Goal: Task Accomplishment & Management: Manage account settings

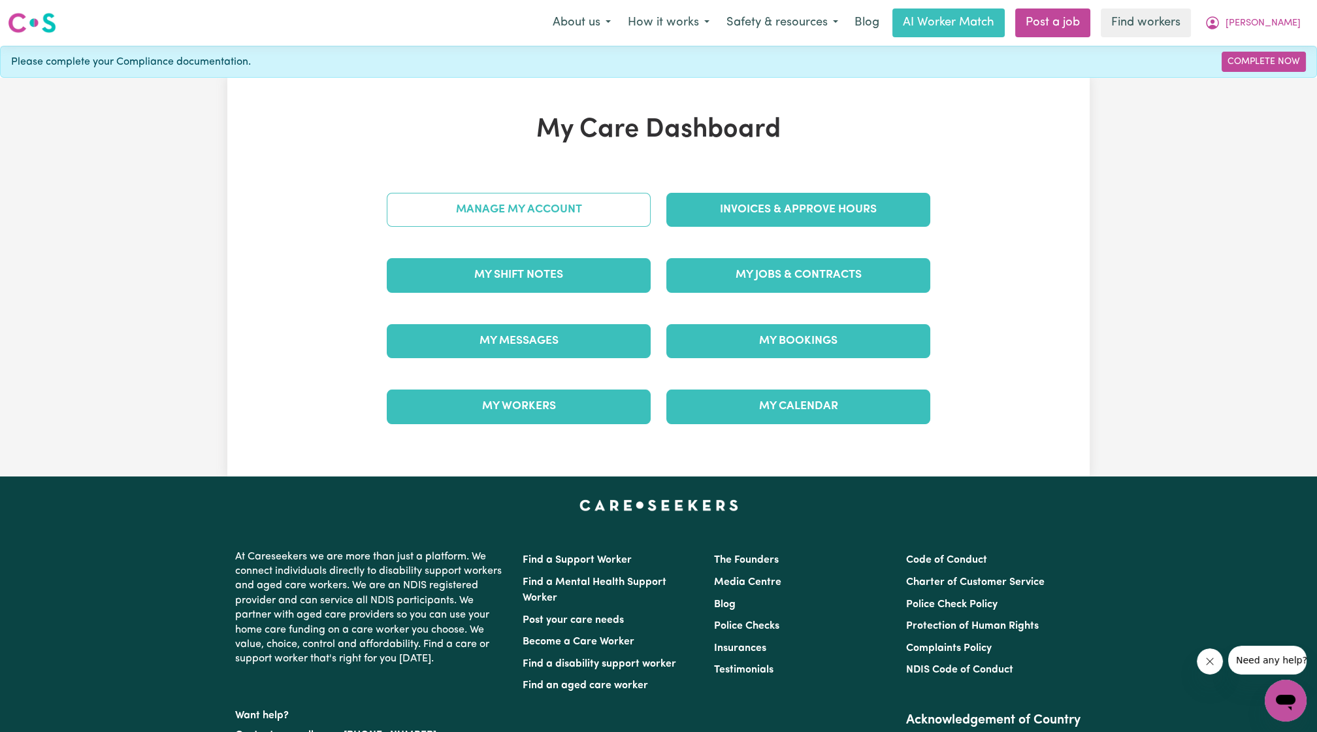
click at [561, 210] on link "Manage My Account" at bounding box center [519, 210] width 264 height 34
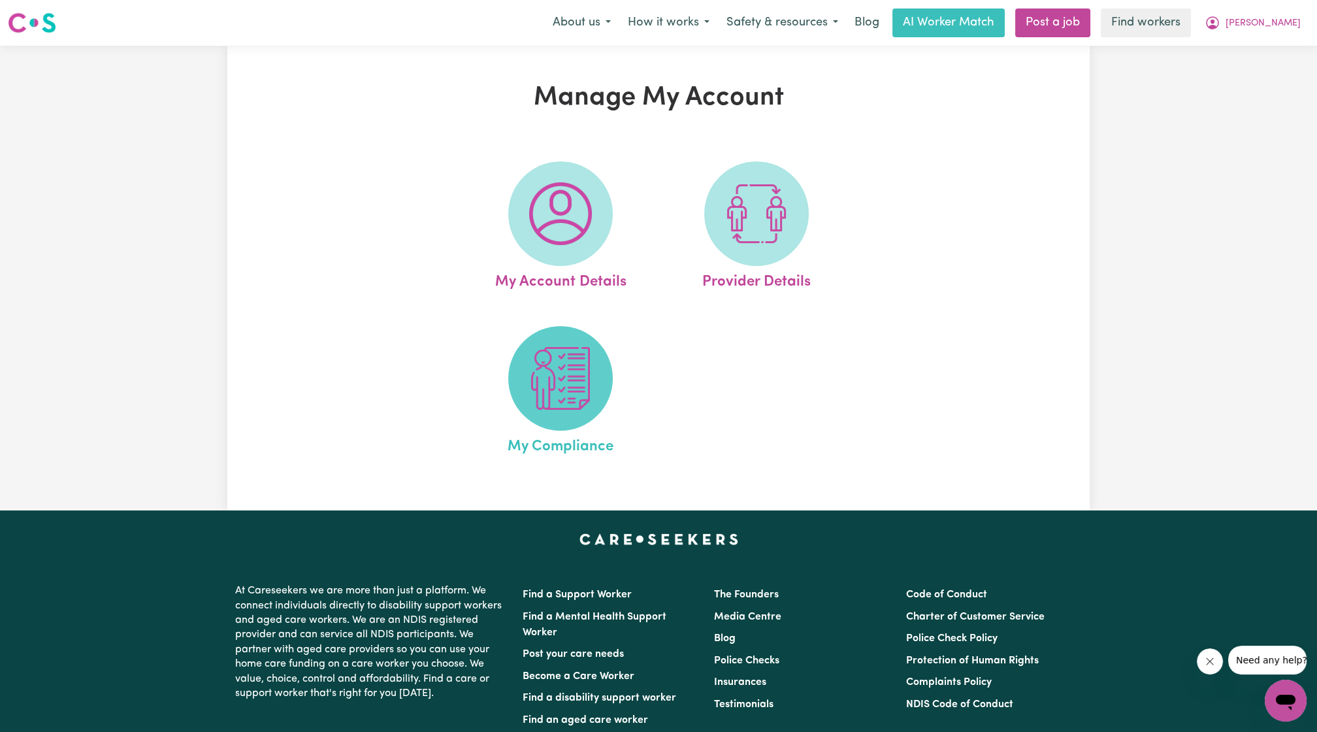
click at [531, 379] on img at bounding box center [560, 378] width 63 height 63
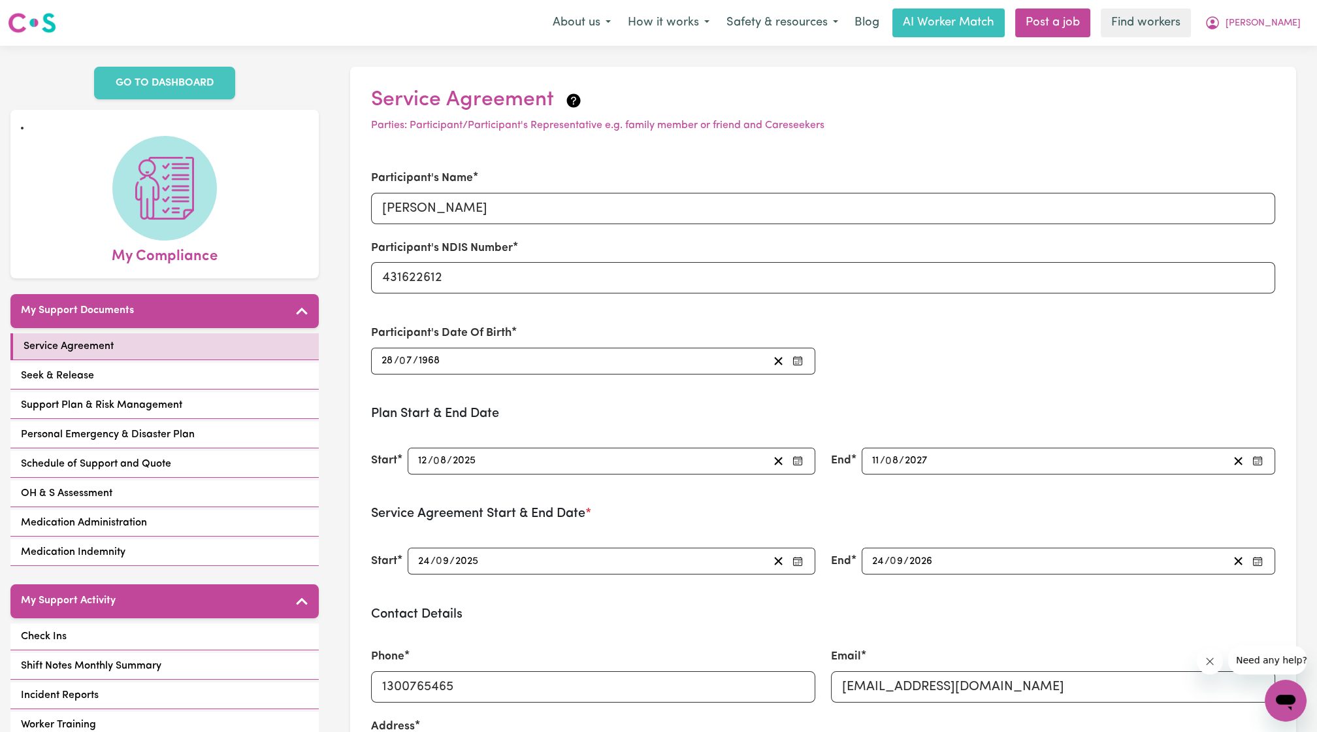
scroll to position [196, 0]
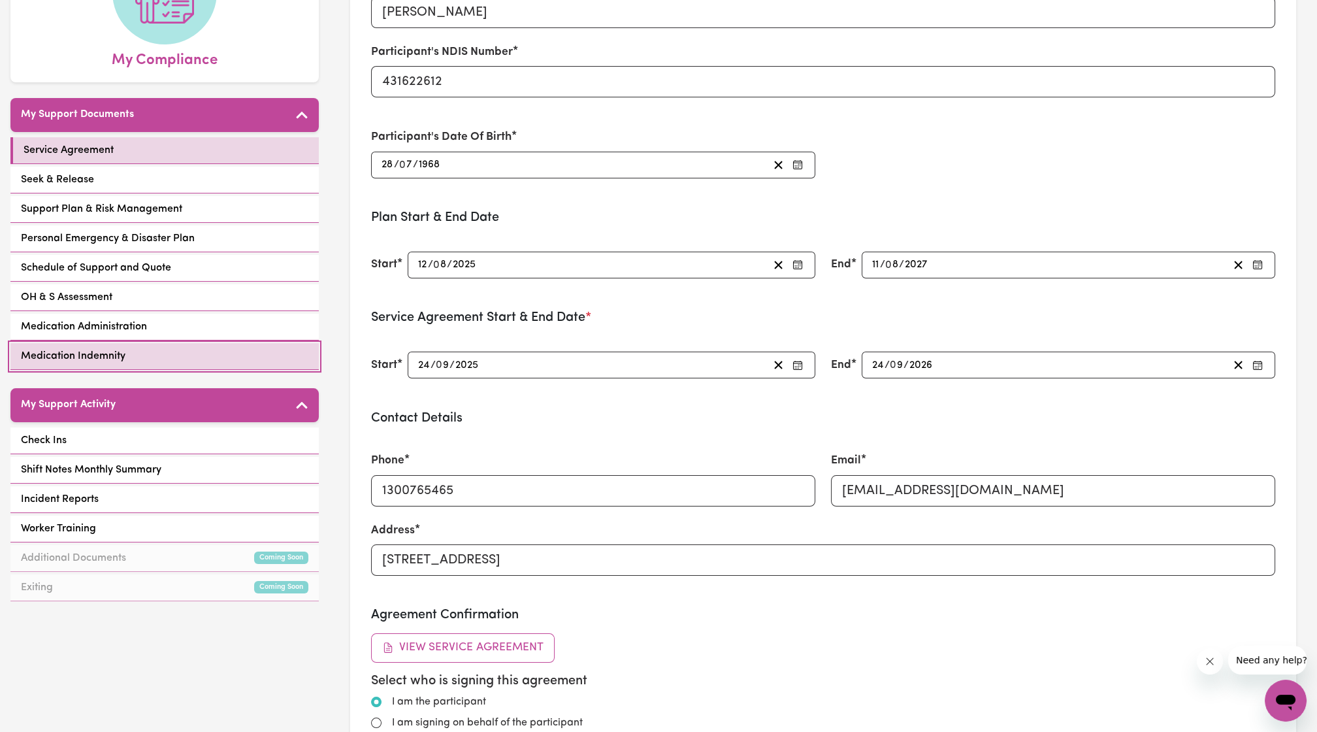
click at [191, 347] on link "Medication Indemnity" at bounding box center [164, 356] width 308 height 27
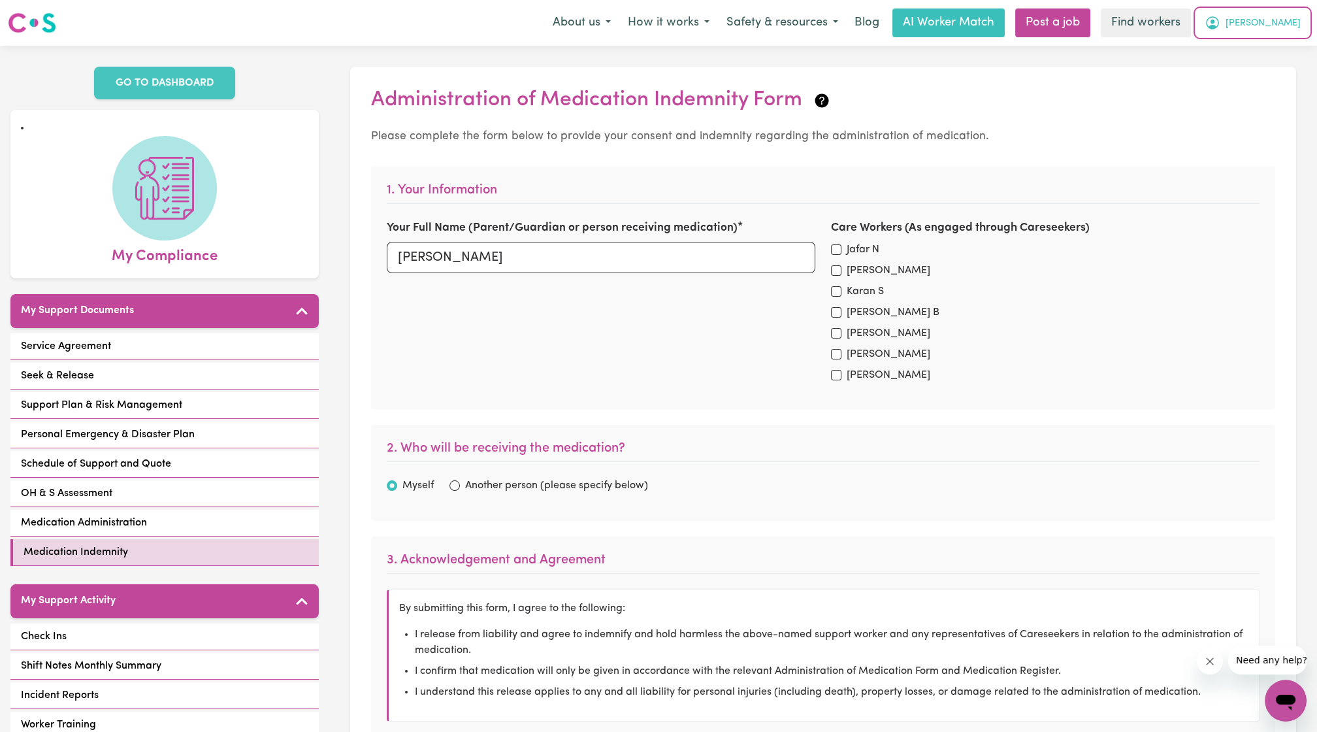
click at [1282, 28] on span "[PERSON_NAME]" at bounding box center [1263, 23] width 75 height 14
click at [1265, 39] on link "My Dashboard" at bounding box center [1257, 51] width 103 height 25
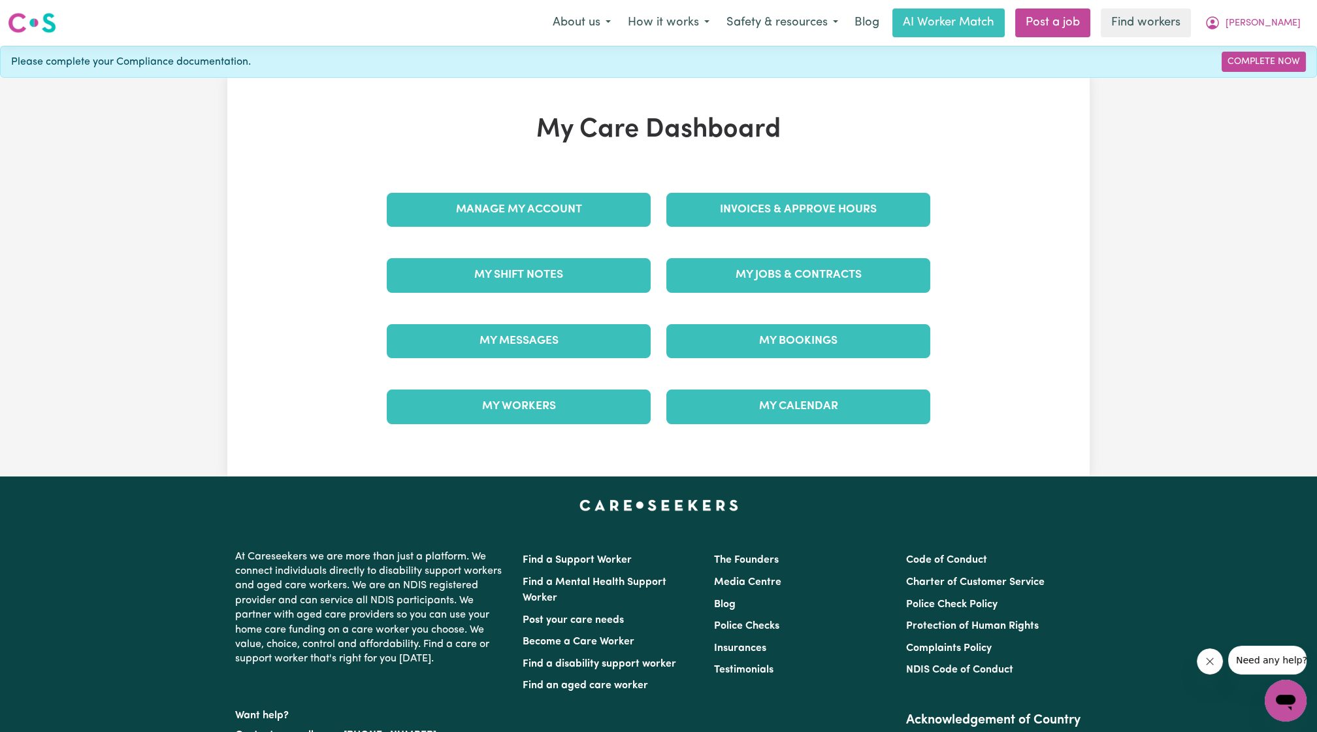
click at [761, 255] on div "My Jobs & Contracts" at bounding box center [799, 274] width 280 height 65
click at [761, 291] on div "My Jobs & Contracts" at bounding box center [799, 274] width 280 height 65
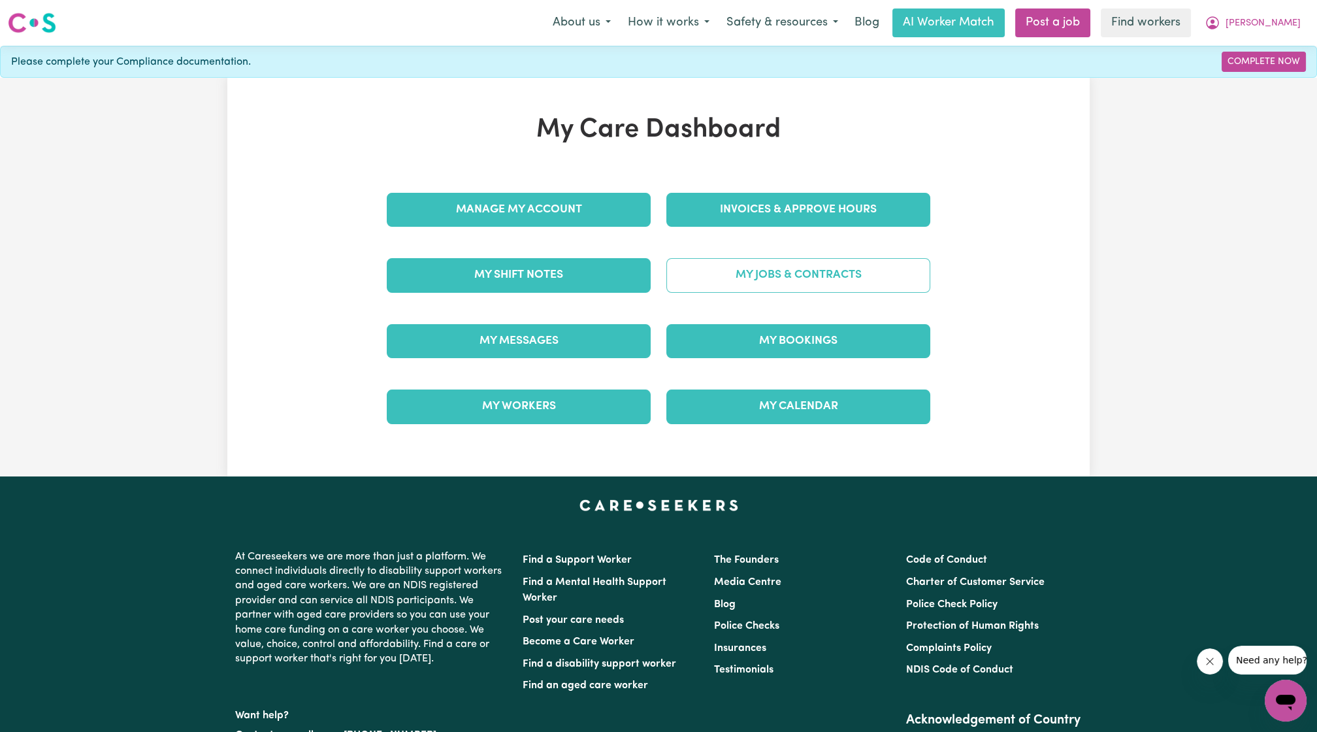
click at [766, 289] on link "My Jobs & Contracts" at bounding box center [799, 275] width 264 height 34
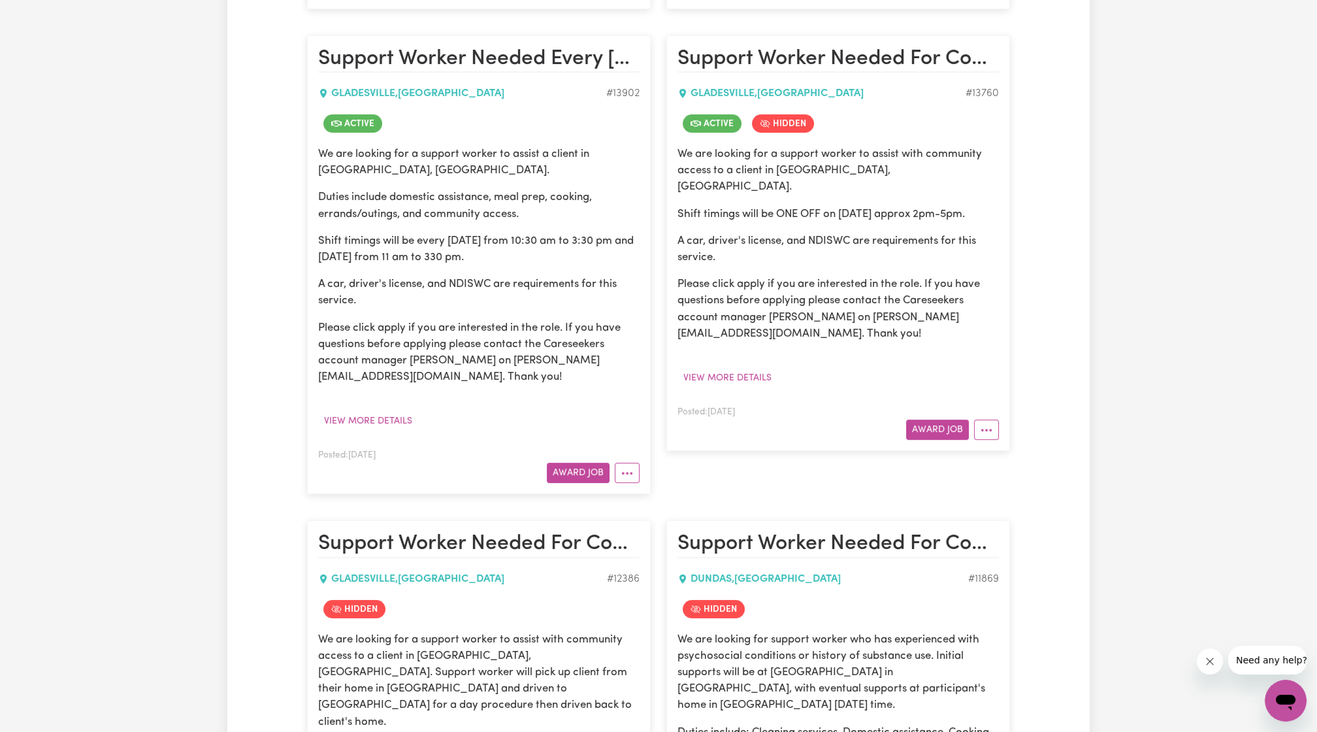
scroll to position [744, 0]
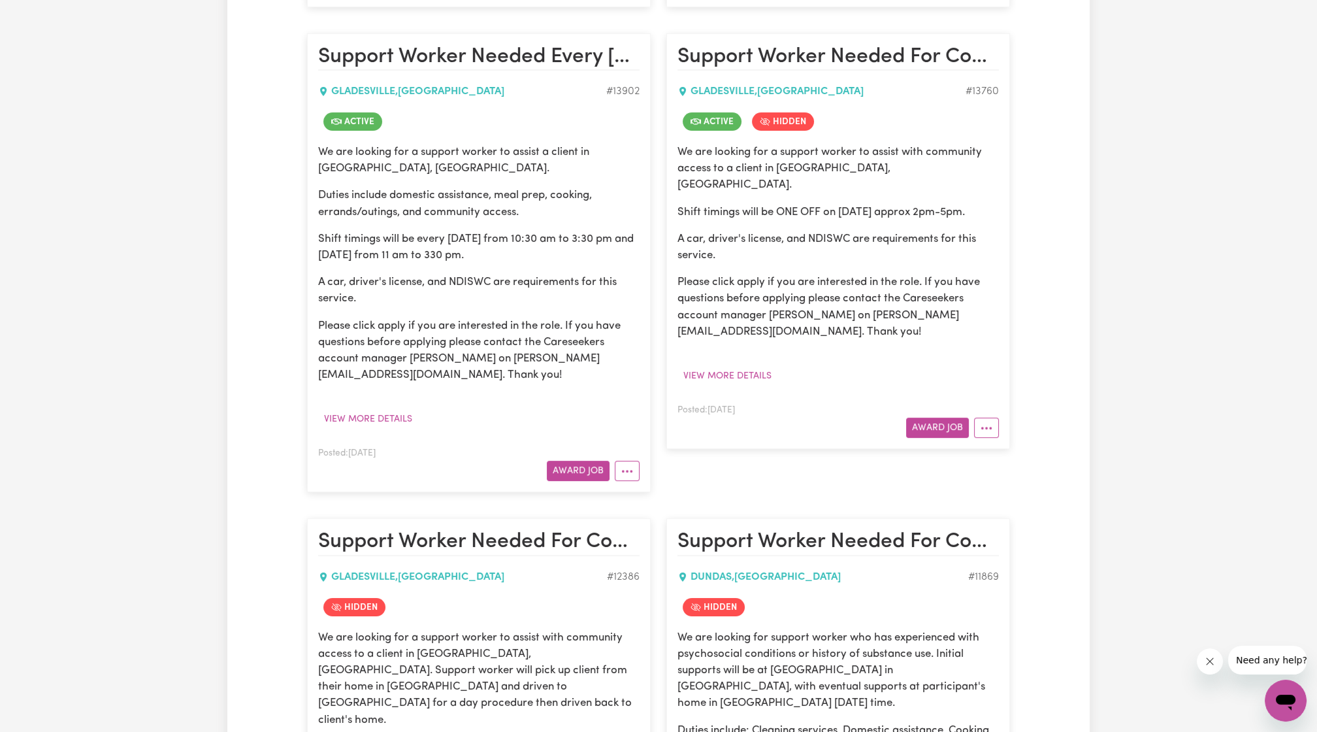
click at [999, 437] on article "Support Worker Needed For Community Access ONE OFF on [DATE] - [GEOGRAPHIC_DATA…" at bounding box center [839, 241] width 344 height 416
click at [997, 431] on button "More options" at bounding box center [986, 428] width 25 height 20
click at [1029, 447] on link "View/Edit Contract" at bounding box center [1038, 458] width 127 height 26
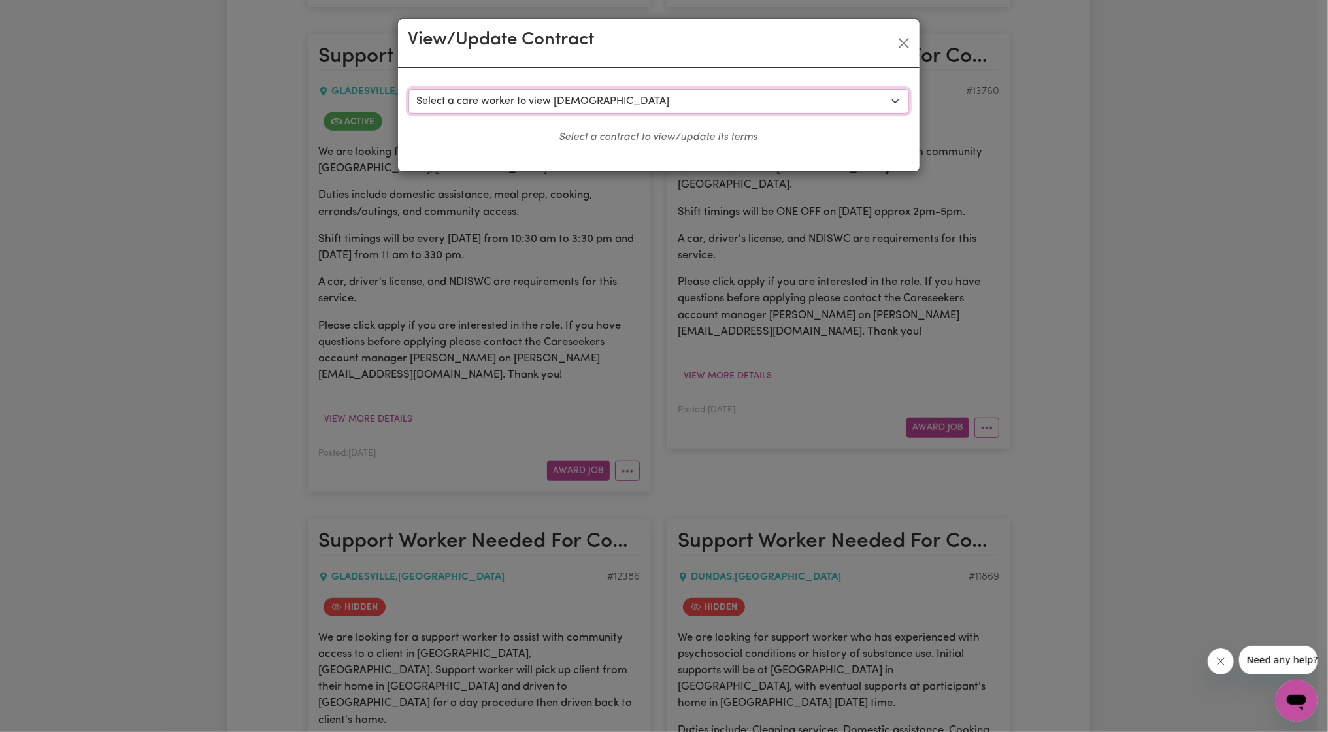
click at [759, 104] on select "Select a care worker to view [DEMOGRAPHIC_DATA] #9914 - [PERSON_NAME] (contract…" at bounding box center [658, 101] width 501 height 25
click at [918, 261] on div "View/Update Contract Select a contract to view Select a care worker to view [DE…" at bounding box center [664, 366] width 1328 height 732
click at [912, 53] on div "View/Update Contract" at bounding box center [658, 43] width 521 height 49
click at [910, 48] on button "Close" at bounding box center [903, 43] width 21 height 21
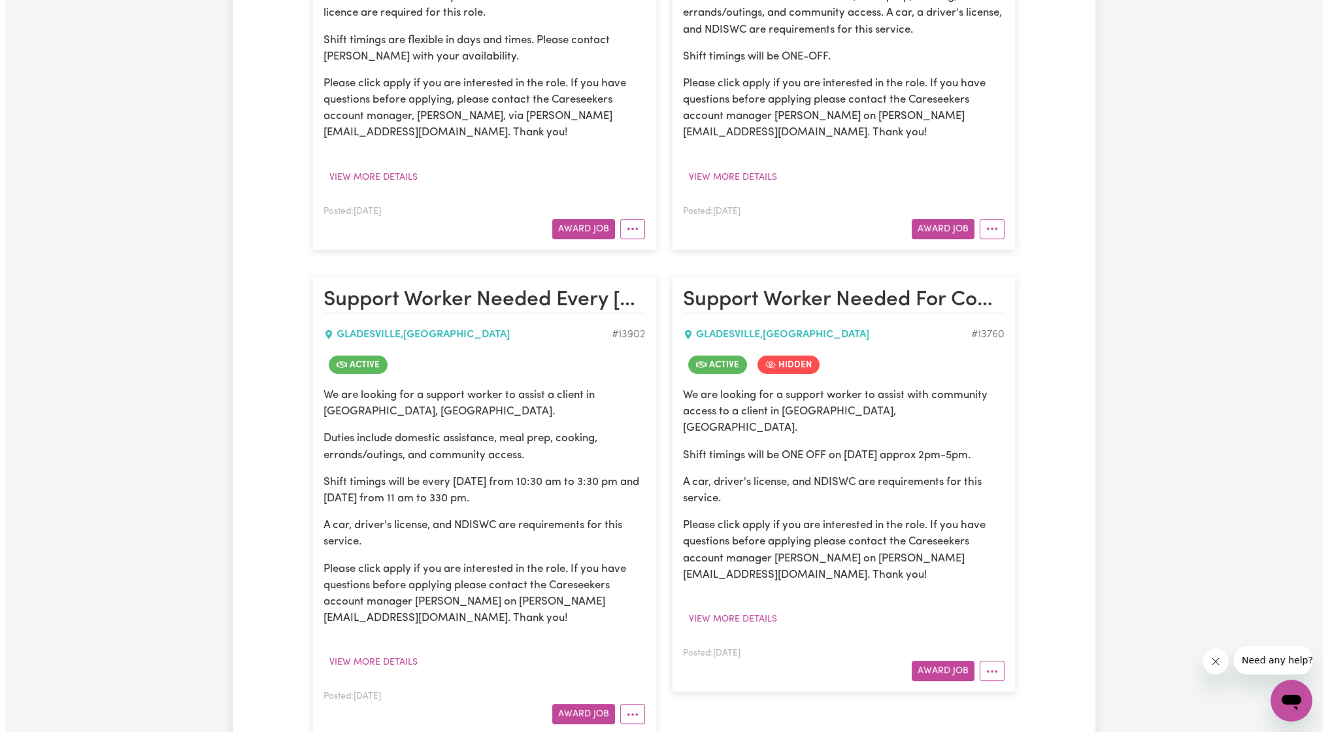
scroll to position [0, 0]
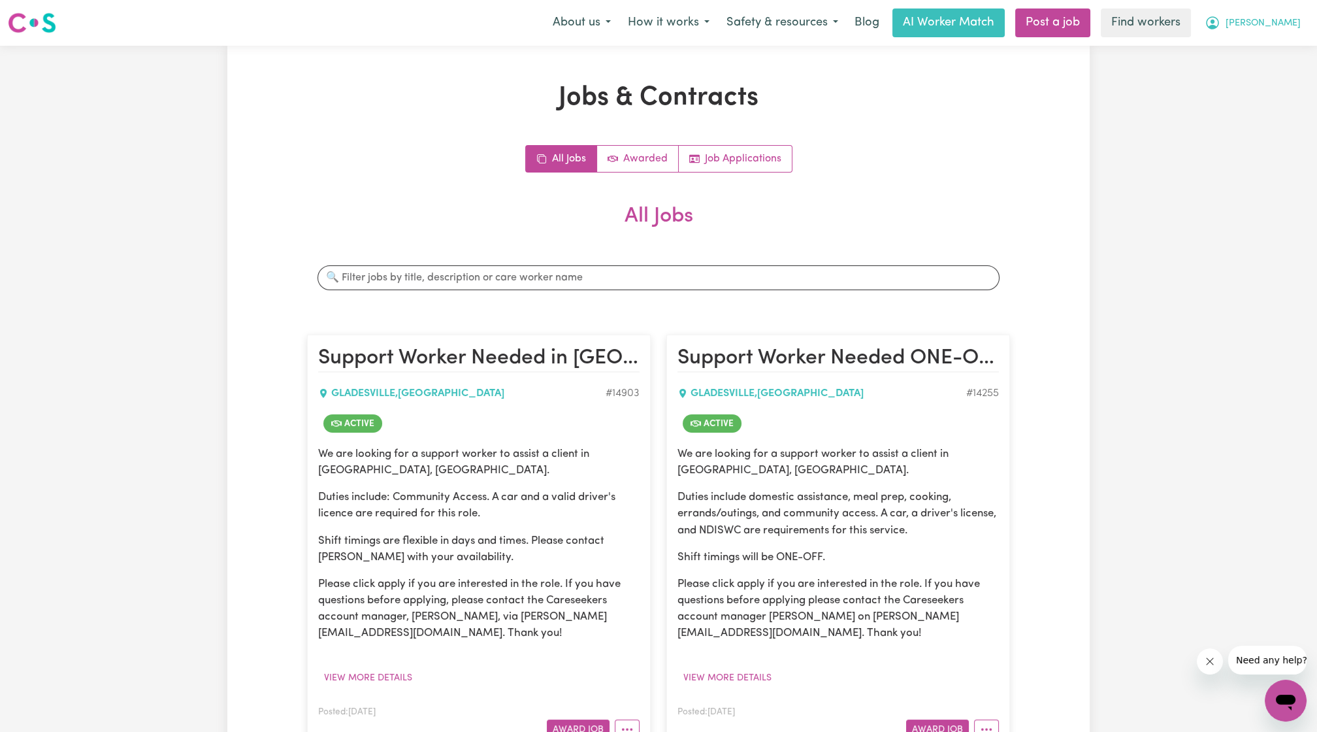
click at [1255, 32] on button "[PERSON_NAME]" at bounding box center [1252, 22] width 113 height 27
click at [1243, 44] on link "My Dashboard" at bounding box center [1257, 51] width 103 height 25
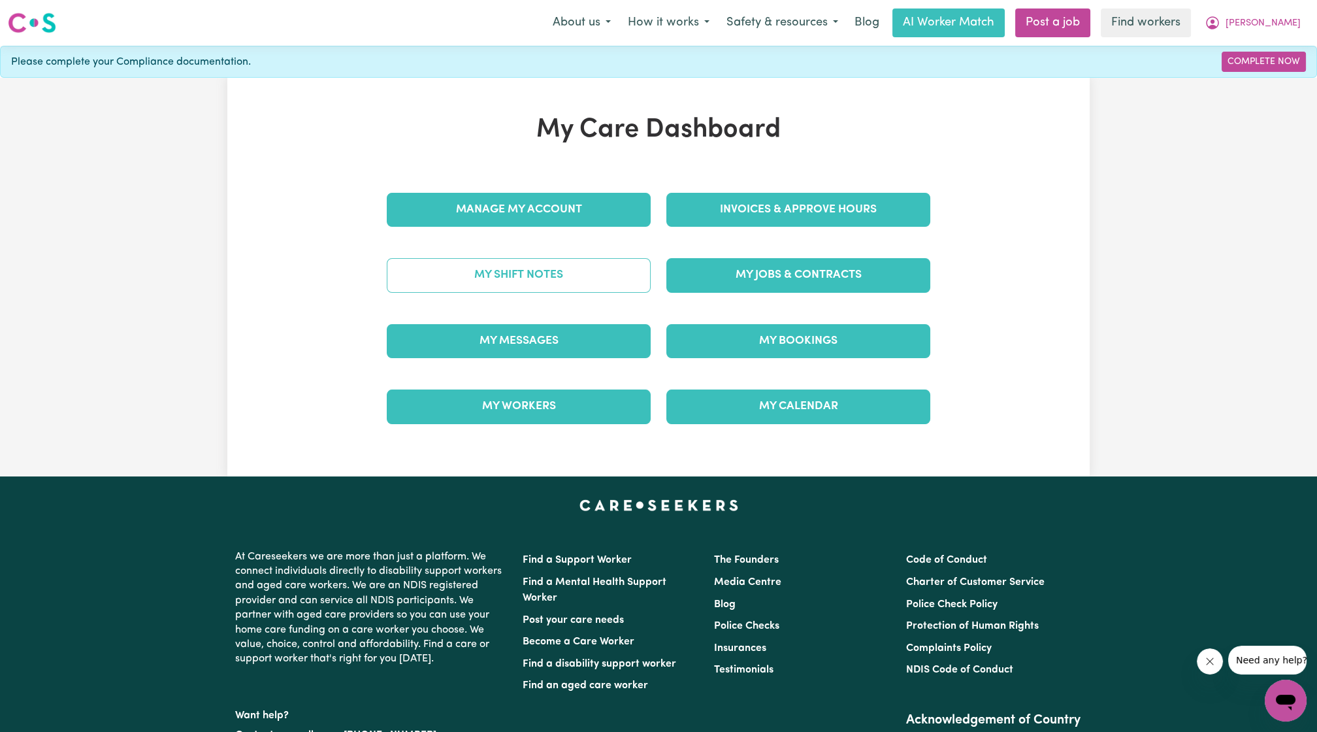
click at [515, 271] on link "My Shift Notes" at bounding box center [519, 275] width 264 height 34
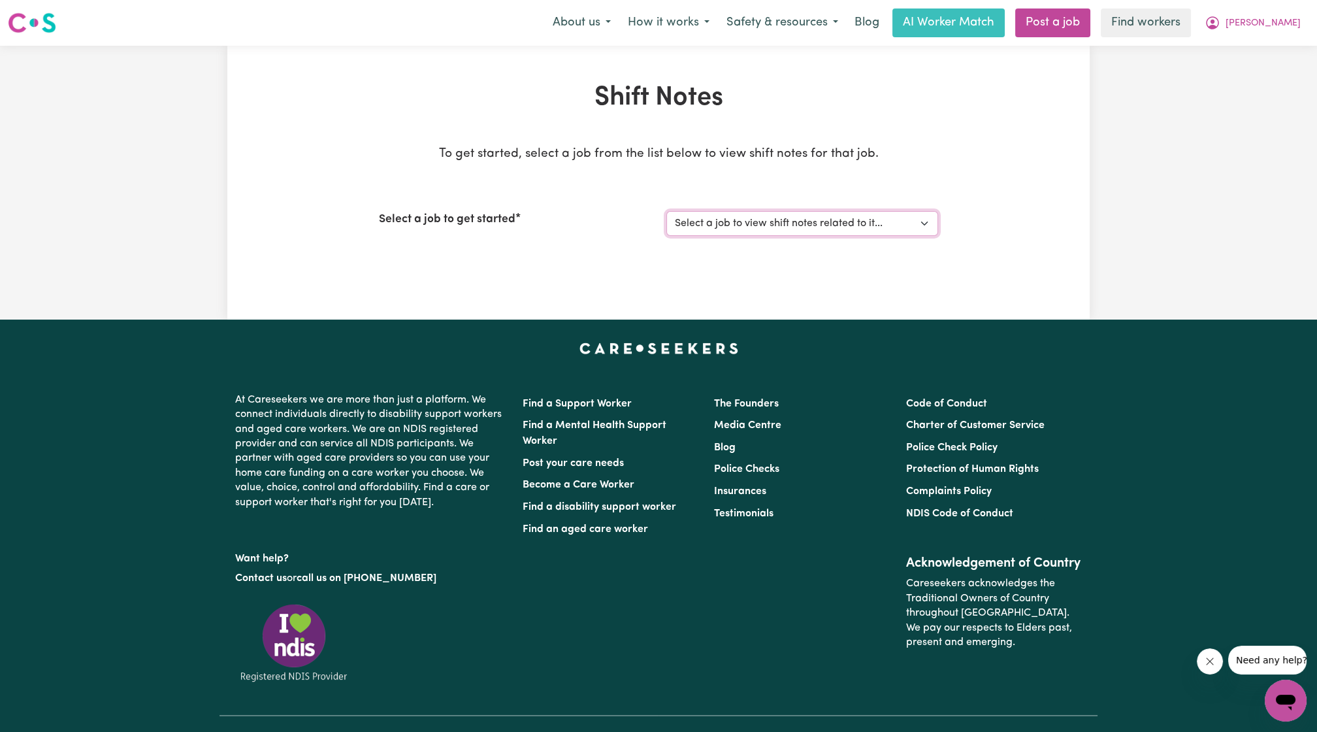
click at [754, 219] on select "Select a job to view shift notes related to it... Support Worker Needed in [GEO…" at bounding box center [803, 223] width 272 height 25
select select "14903"
click at [667, 211] on select "Select a job to view shift notes related to it... Support Worker Needed in [GEO…" at bounding box center [803, 223] width 272 height 25
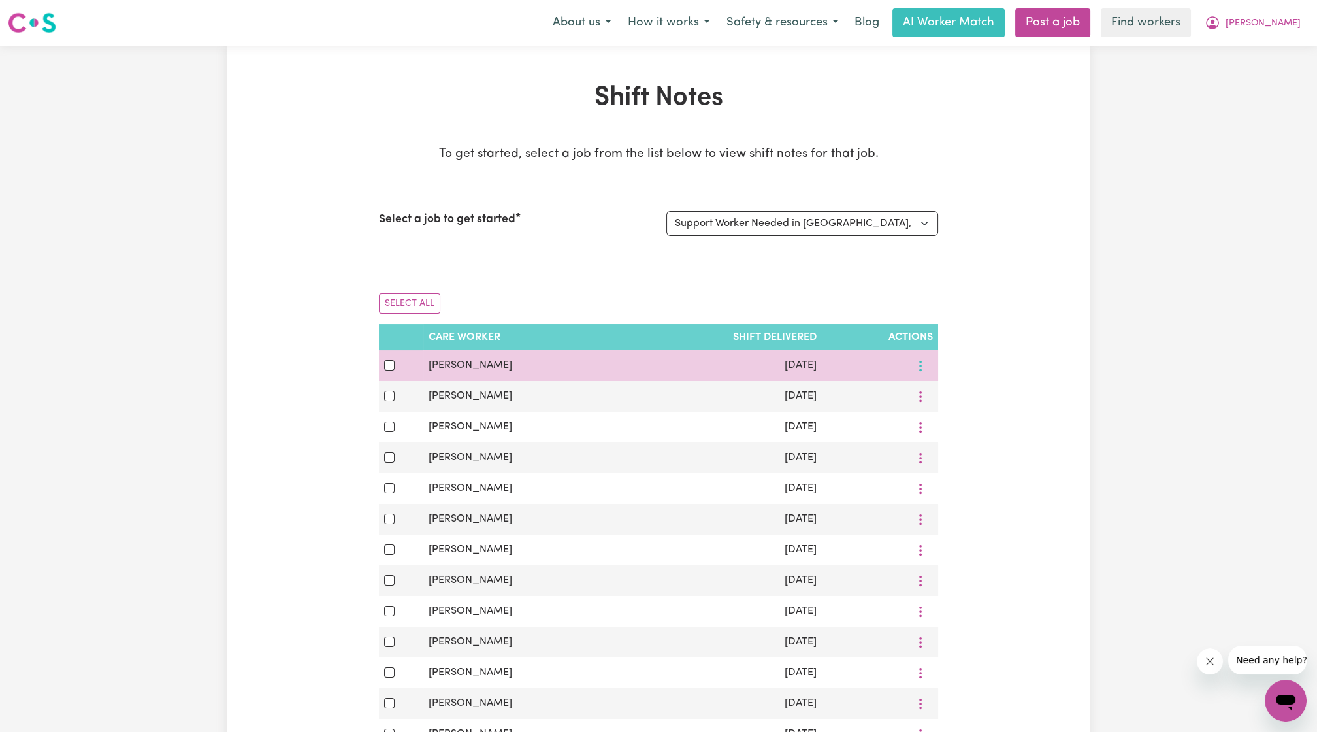
click at [930, 371] on button "More options" at bounding box center [920, 365] width 25 height 20
click at [942, 404] on link "View Shift Note" at bounding box center [967, 396] width 108 height 26
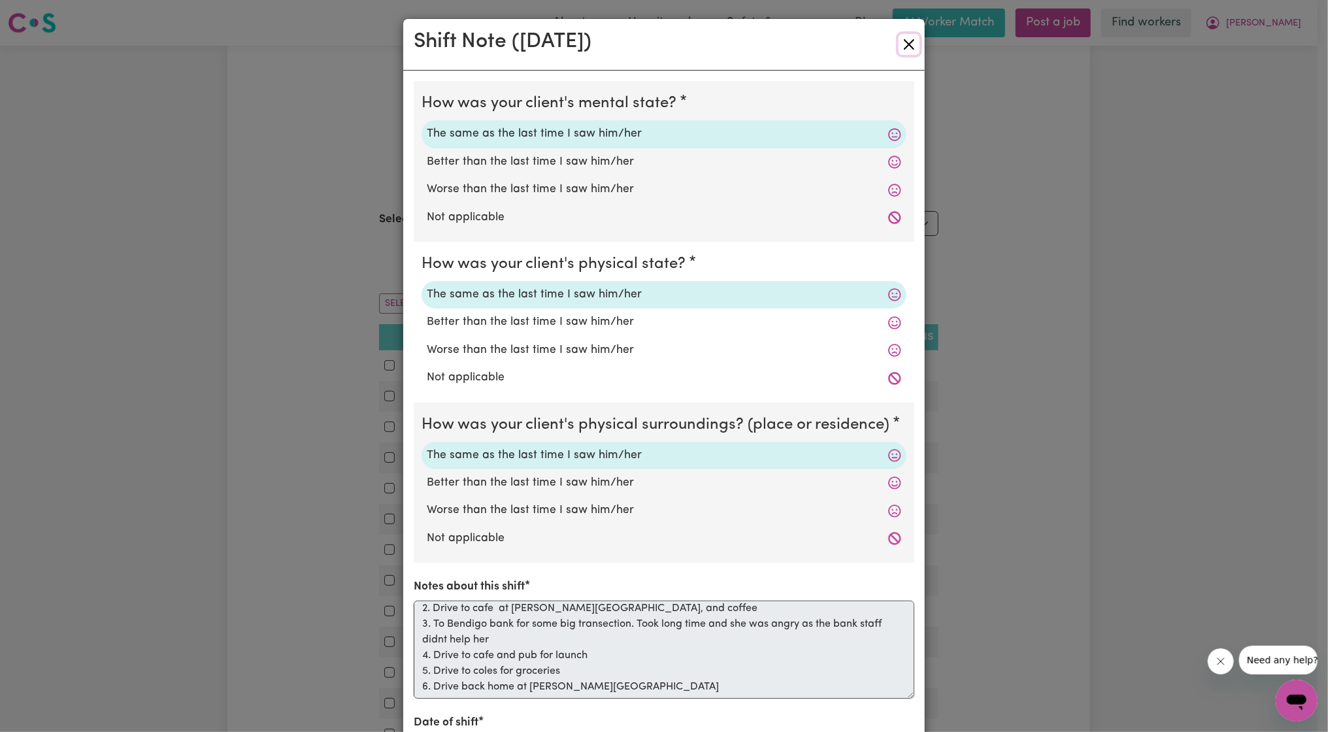
click at [898, 50] on button "Close" at bounding box center [908, 44] width 21 height 21
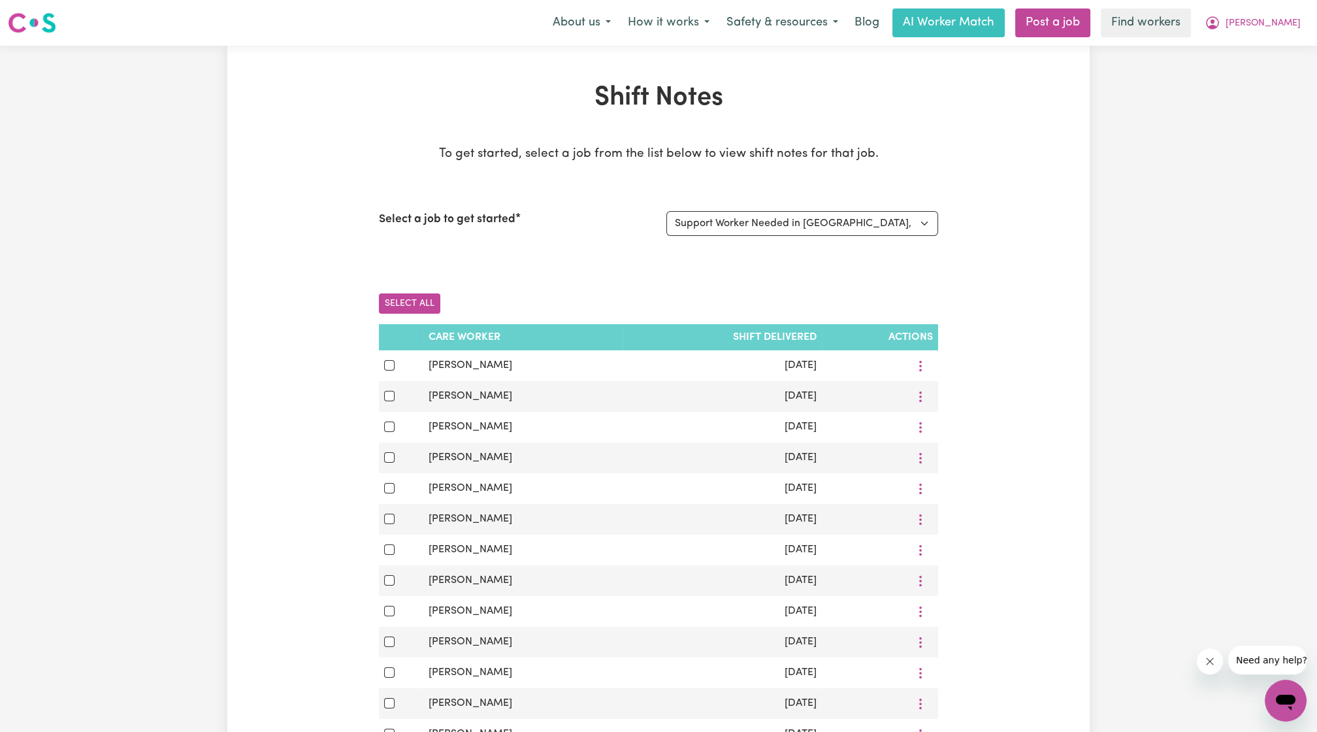
click at [403, 302] on button "Select All" at bounding box center [409, 303] width 61 height 20
checkbox input "true"
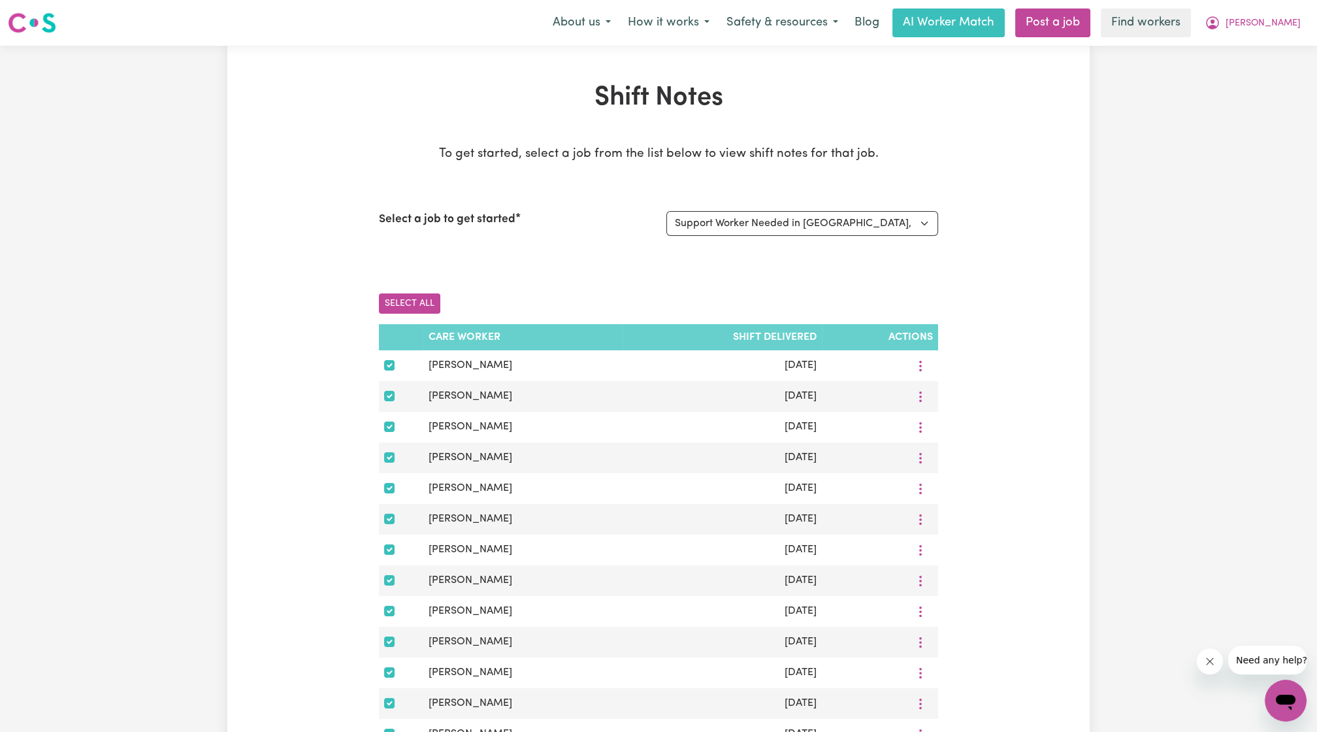
checkbox input "true"
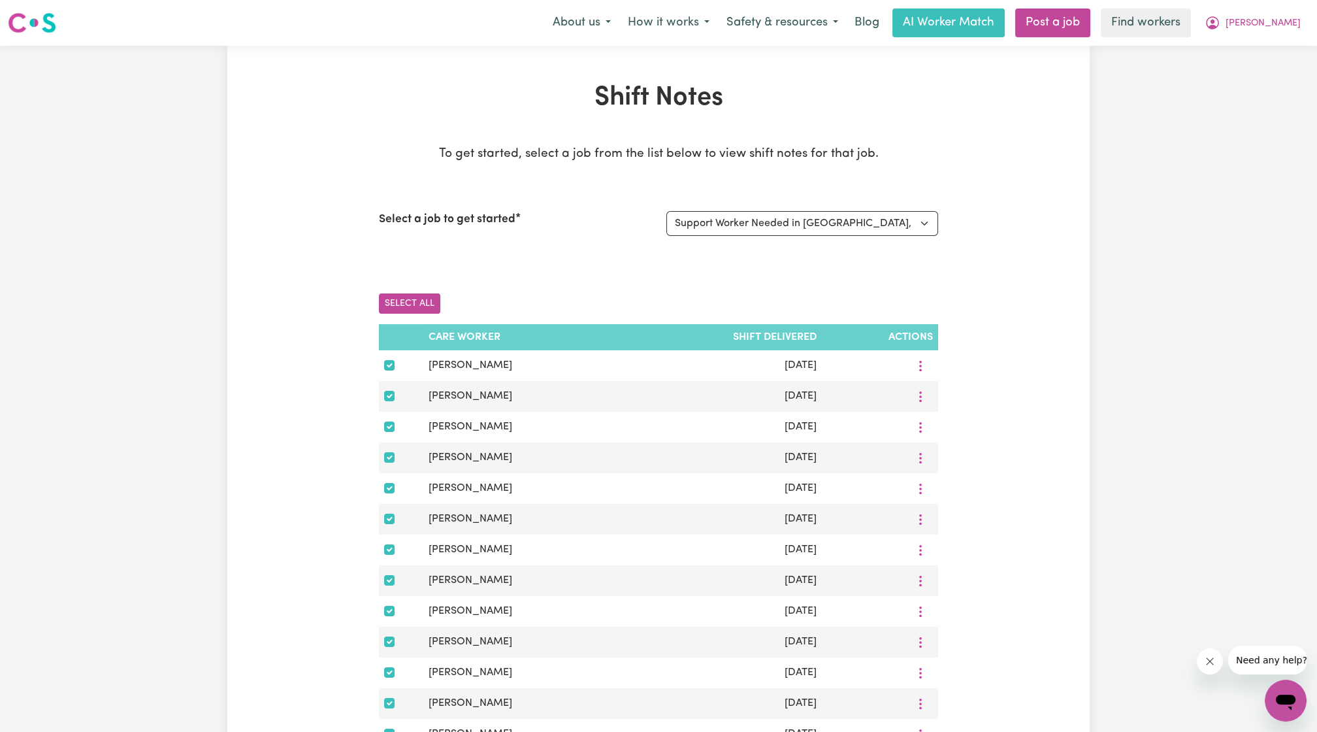
checkbox input "true"
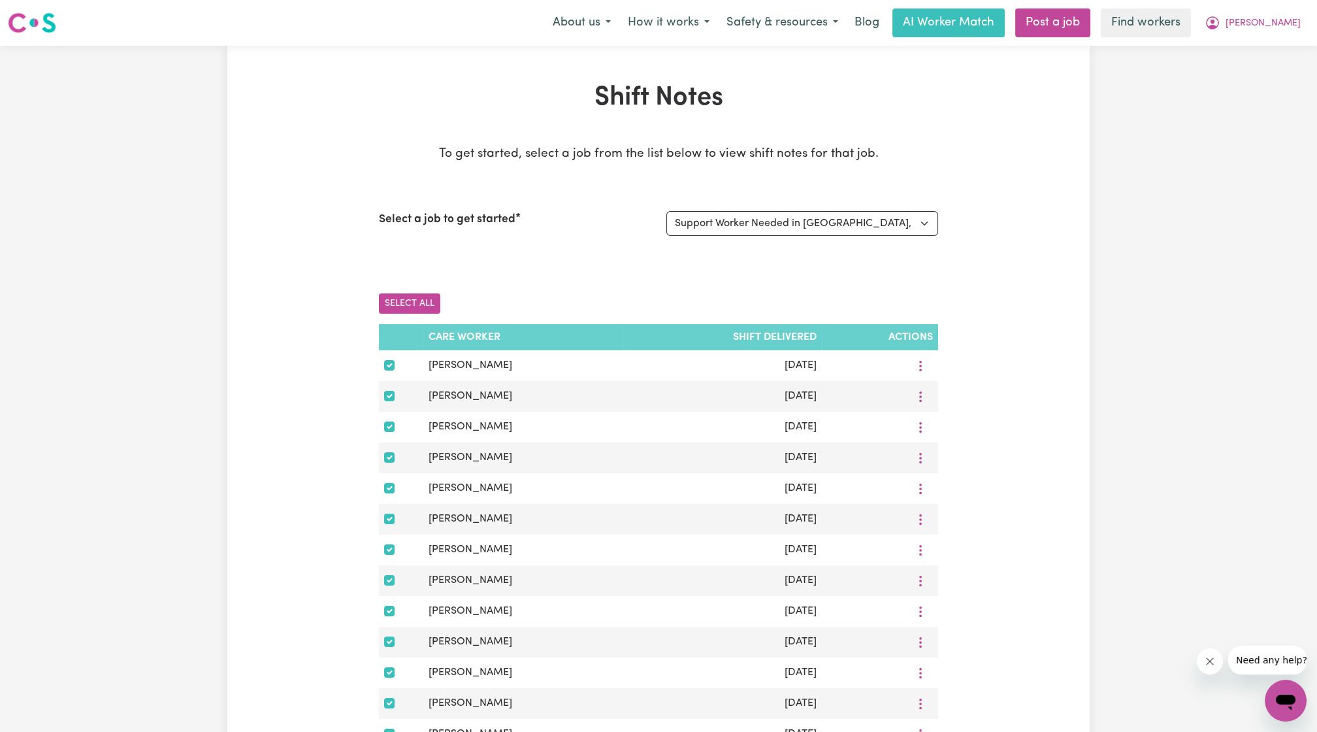
checkbox input "true"
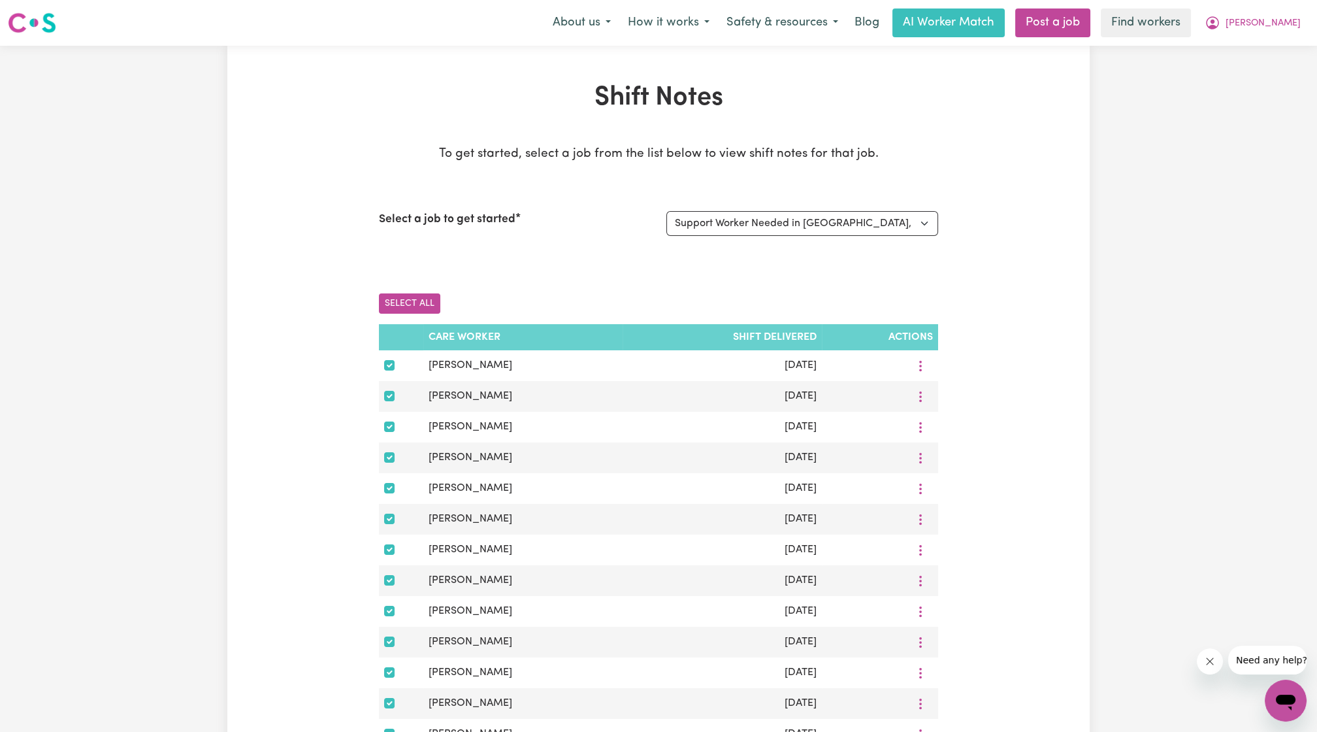
checkbox input "true"
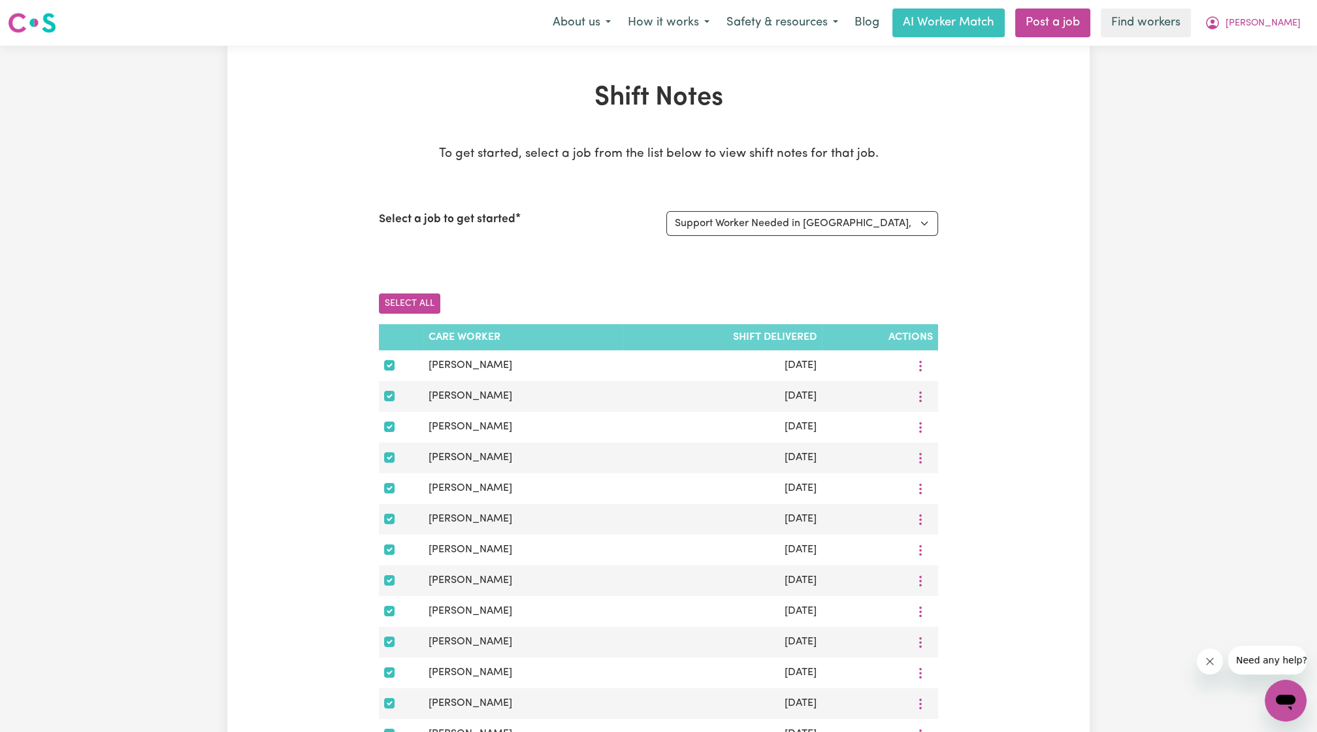
checkbox input "true"
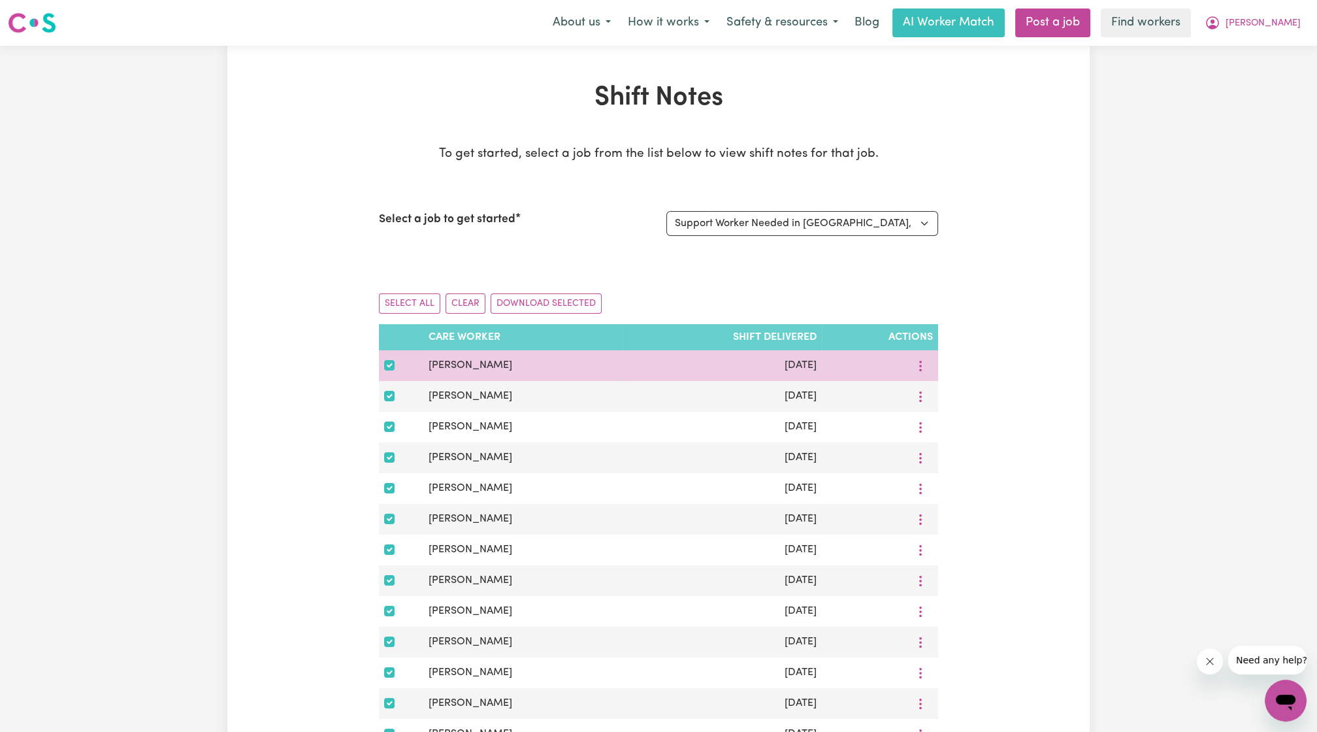
click at [382, 373] on td at bounding box center [401, 365] width 44 height 31
click at [388, 370] on div at bounding box center [401, 365] width 34 height 16
click at [389, 365] on input "checkbox" at bounding box center [389, 365] width 10 height 10
checkbox input "false"
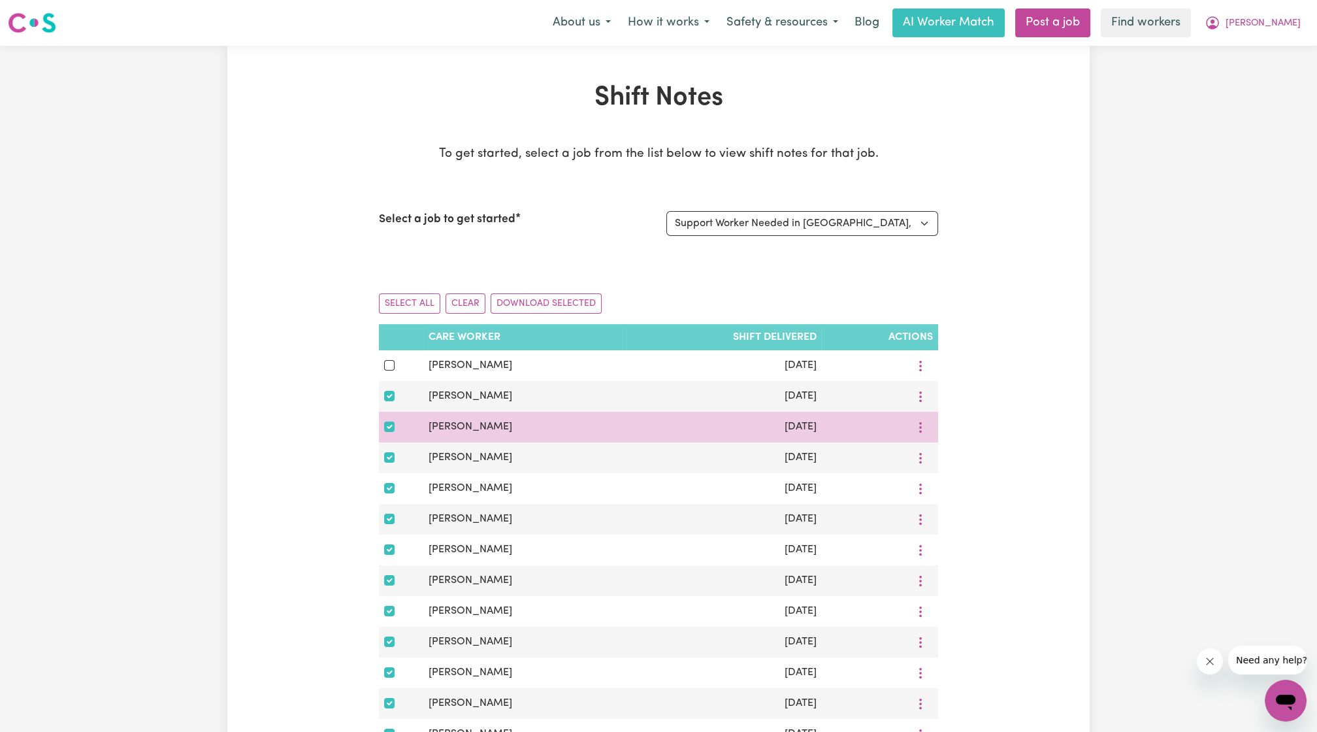
click at [386, 415] on td at bounding box center [401, 427] width 44 height 31
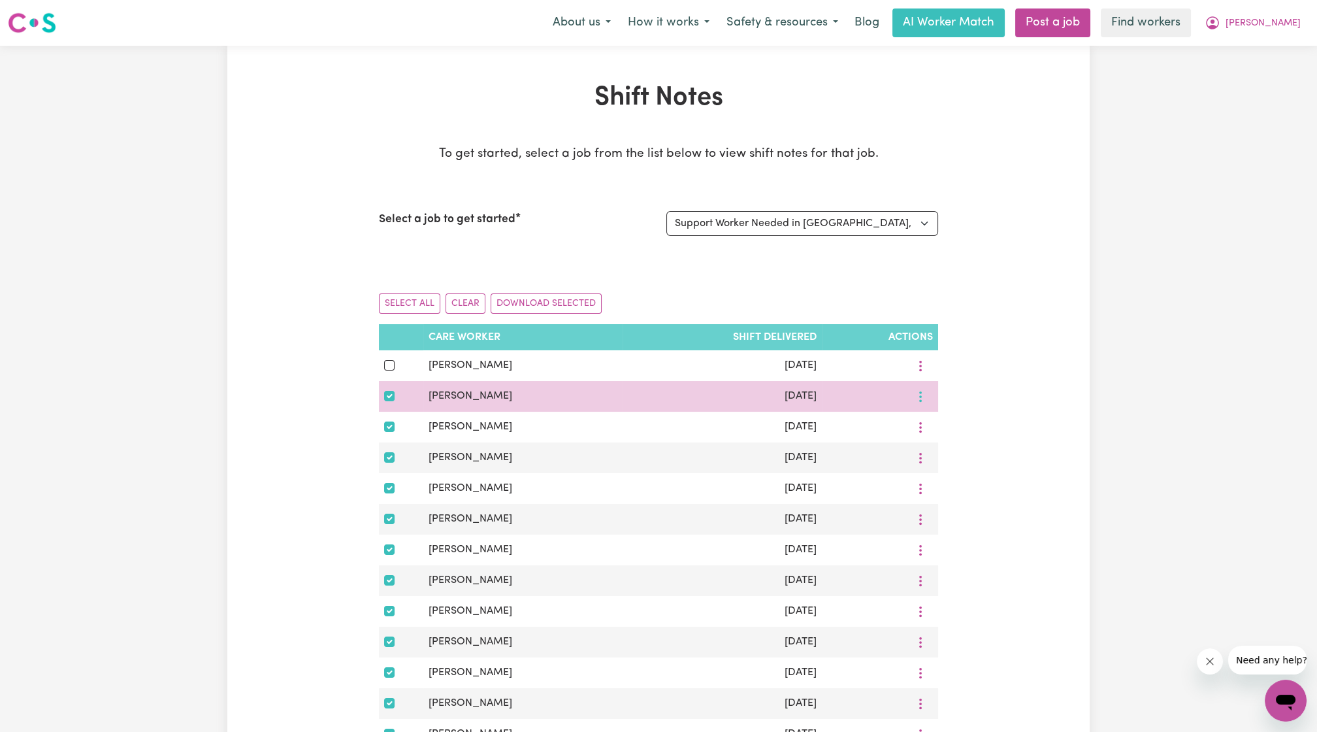
click at [931, 397] on button "More options" at bounding box center [920, 396] width 25 height 20
click at [932, 424] on link "View Shift Note" at bounding box center [967, 427] width 108 height 26
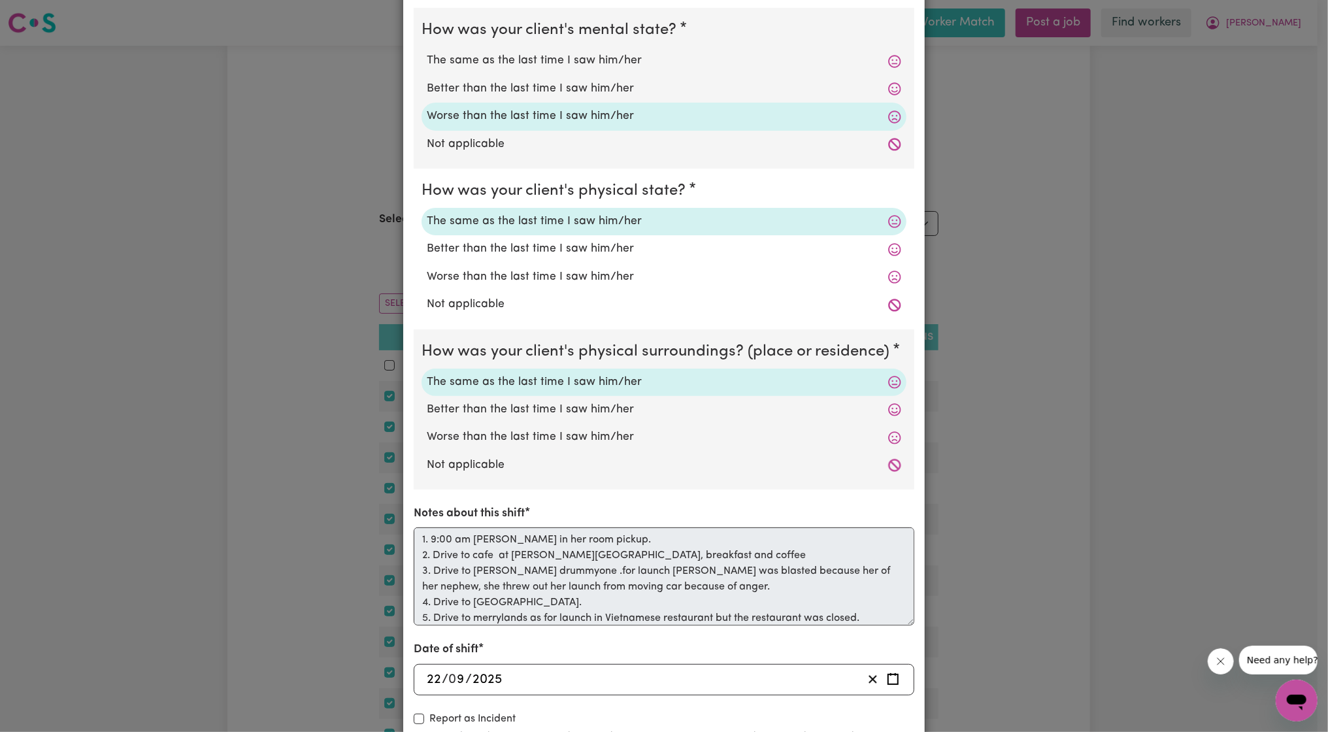
scroll to position [73, 0]
click at [1012, 490] on div "Shift Note ( [DATE] ) How was your client's mental state? The same as the last …" at bounding box center [664, 366] width 1328 height 732
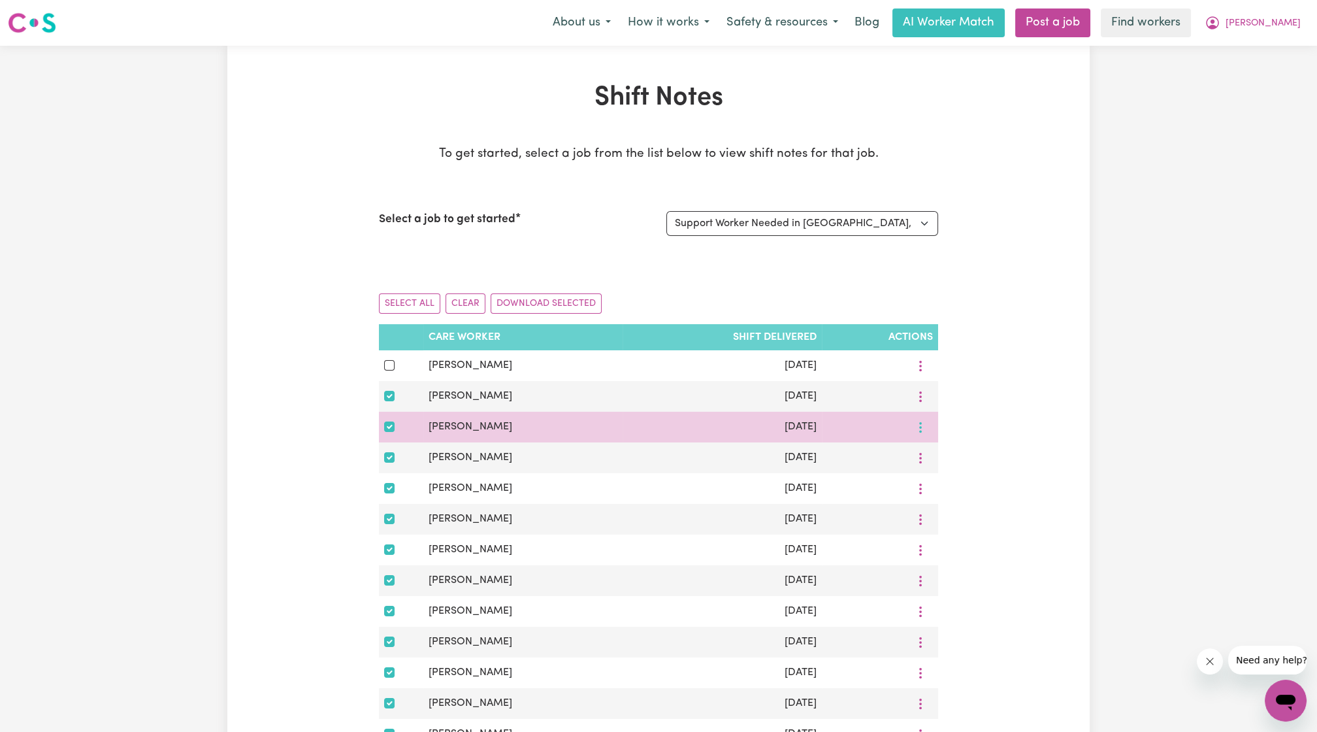
click at [921, 427] on circle "More options" at bounding box center [920, 427] width 3 height 3
click at [955, 461] on span "View Shift Note" at bounding box center [974, 457] width 71 height 10
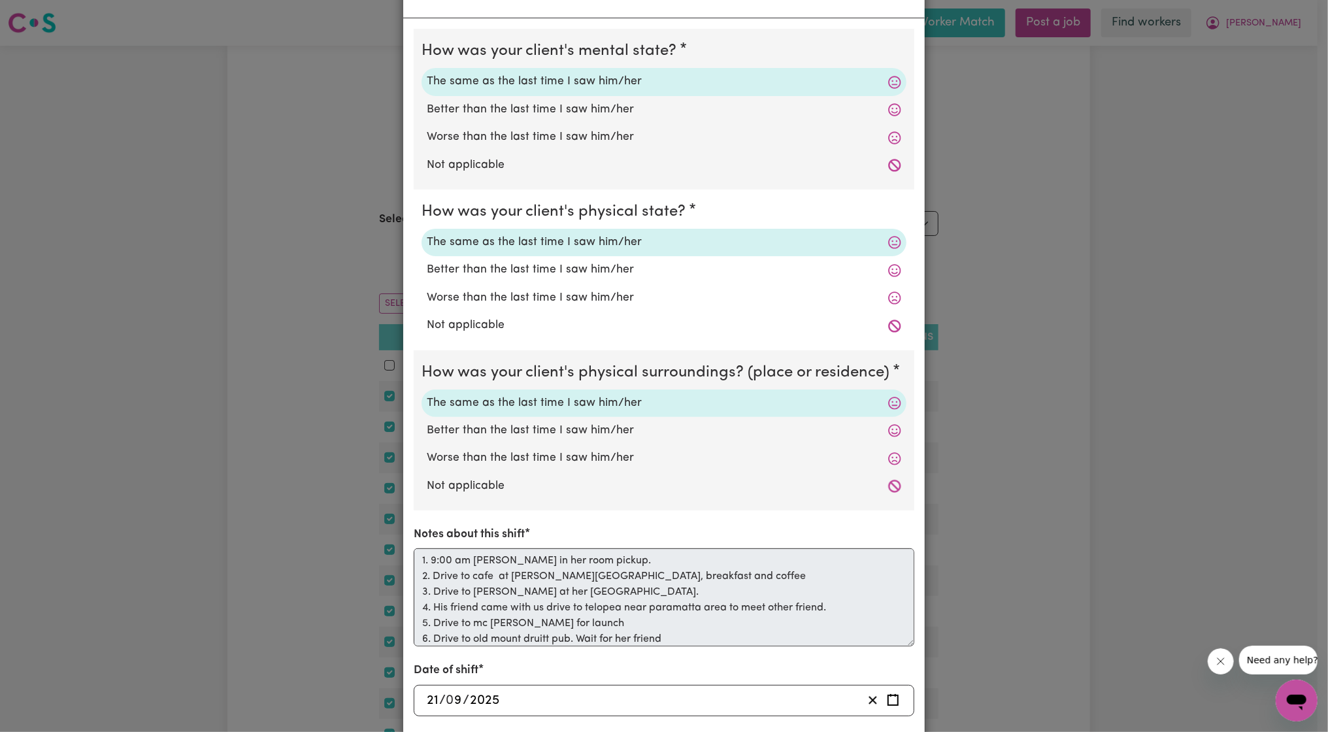
scroll to position [1, 0]
click at [924, 568] on div "Shift Note ( [DATE] ) How was your client's mental state? The same as the last …" at bounding box center [664, 366] width 1328 height 732
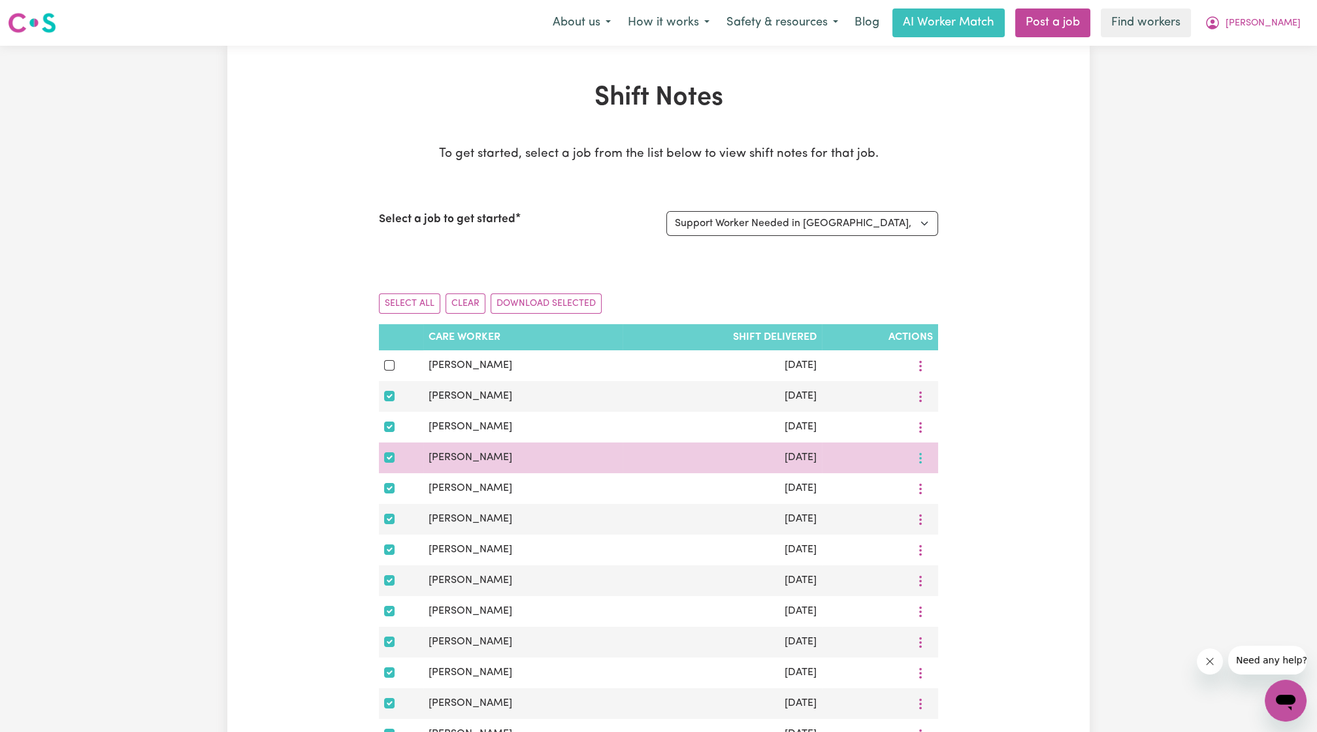
click at [916, 462] on icon "More options" at bounding box center [920, 458] width 13 height 13
click at [939, 486] on span "View Shift Note" at bounding box center [974, 488] width 71 height 10
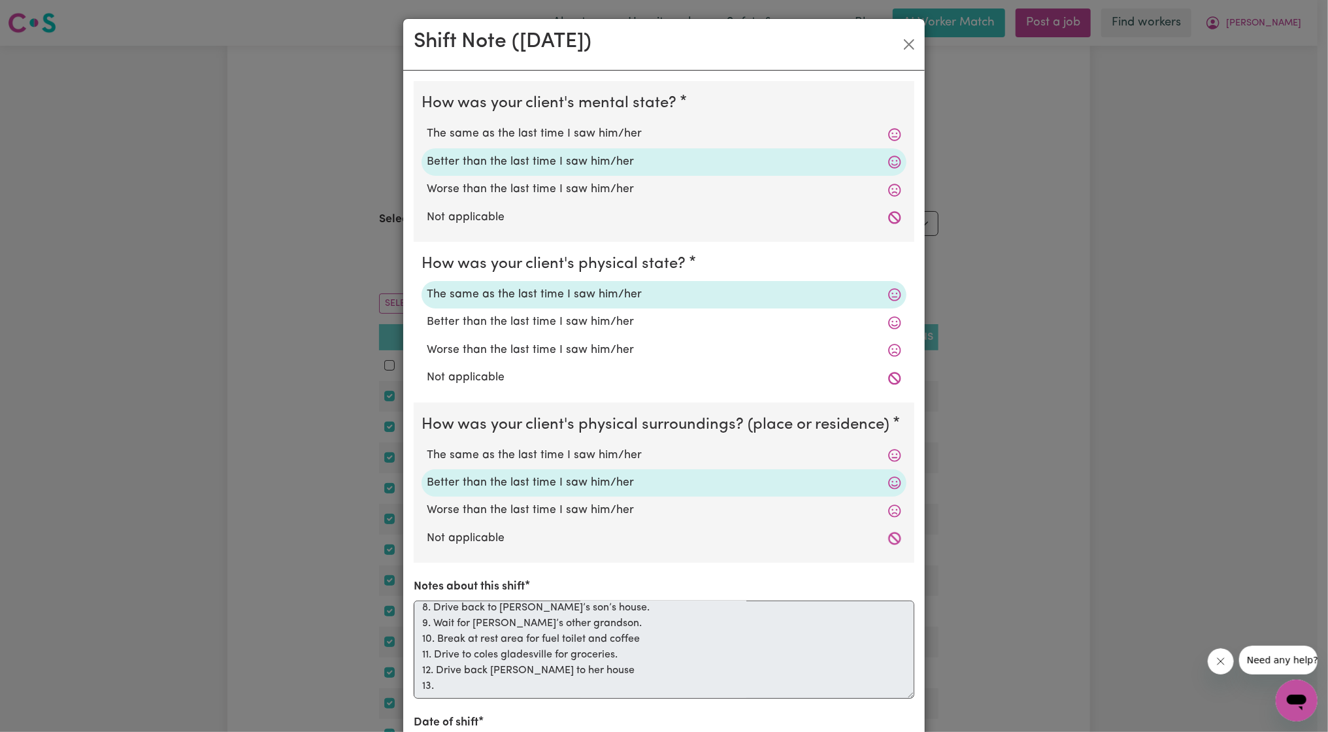
scroll to position [117, 0]
click at [913, 537] on div "How was your client's mental state? The same as the last time I saw him/her Bet…" at bounding box center [663, 456] width 521 height 770
click at [974, 539] on div "Shift Note ( [DATE] ) How was your client's mental state? The same as the last …" at bounding box center [664, 366] width 1328 height 732
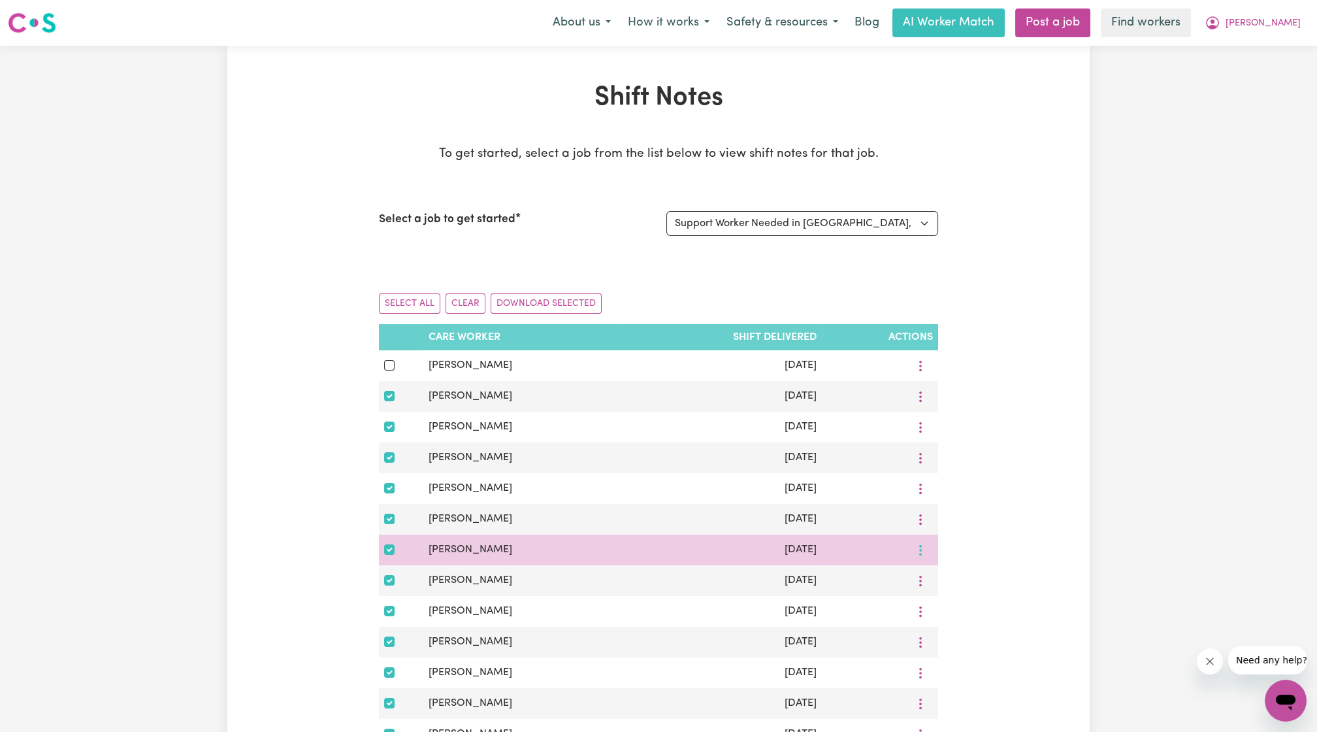
click at [927, 554] on icon "More options" at bounding box center [920, 550] width 13 height 13
click at [940, 582] on span "View Shift Note" at bounding box center [974, 580] width 71 height 10
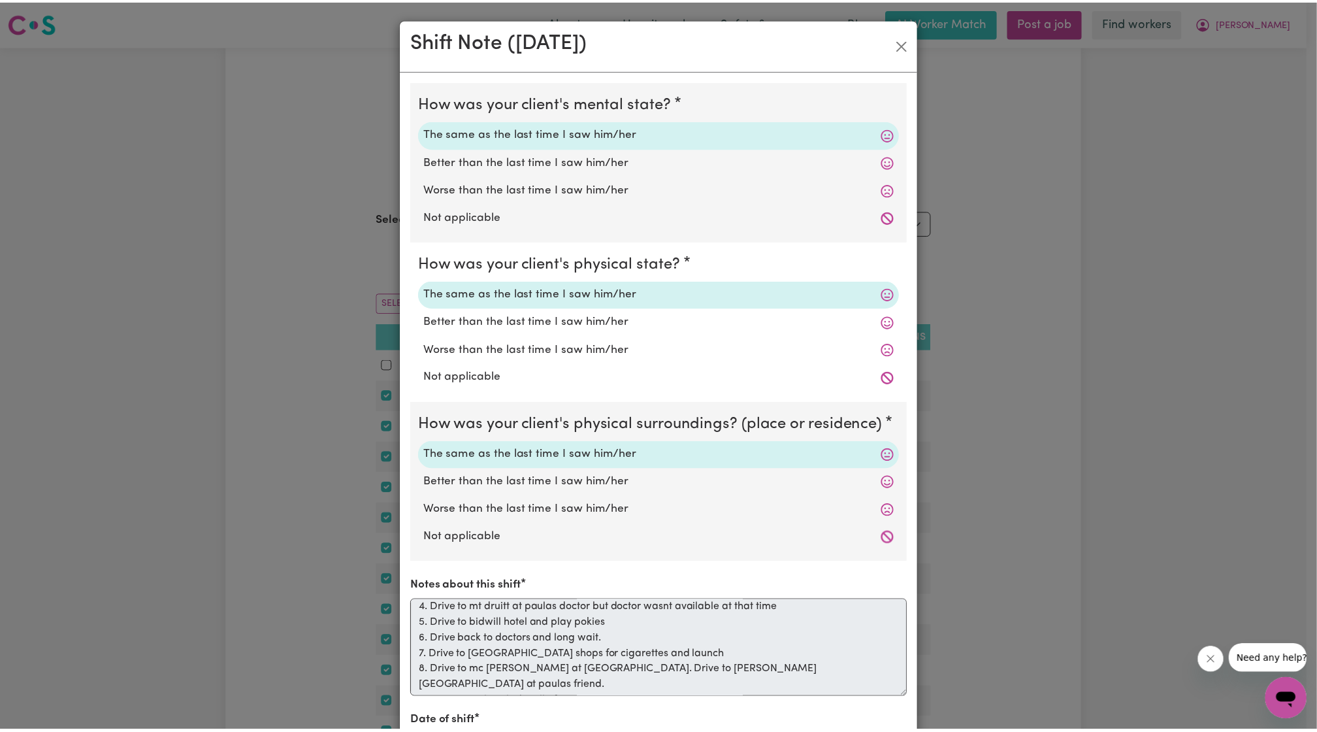
scroll to position [83, 0]
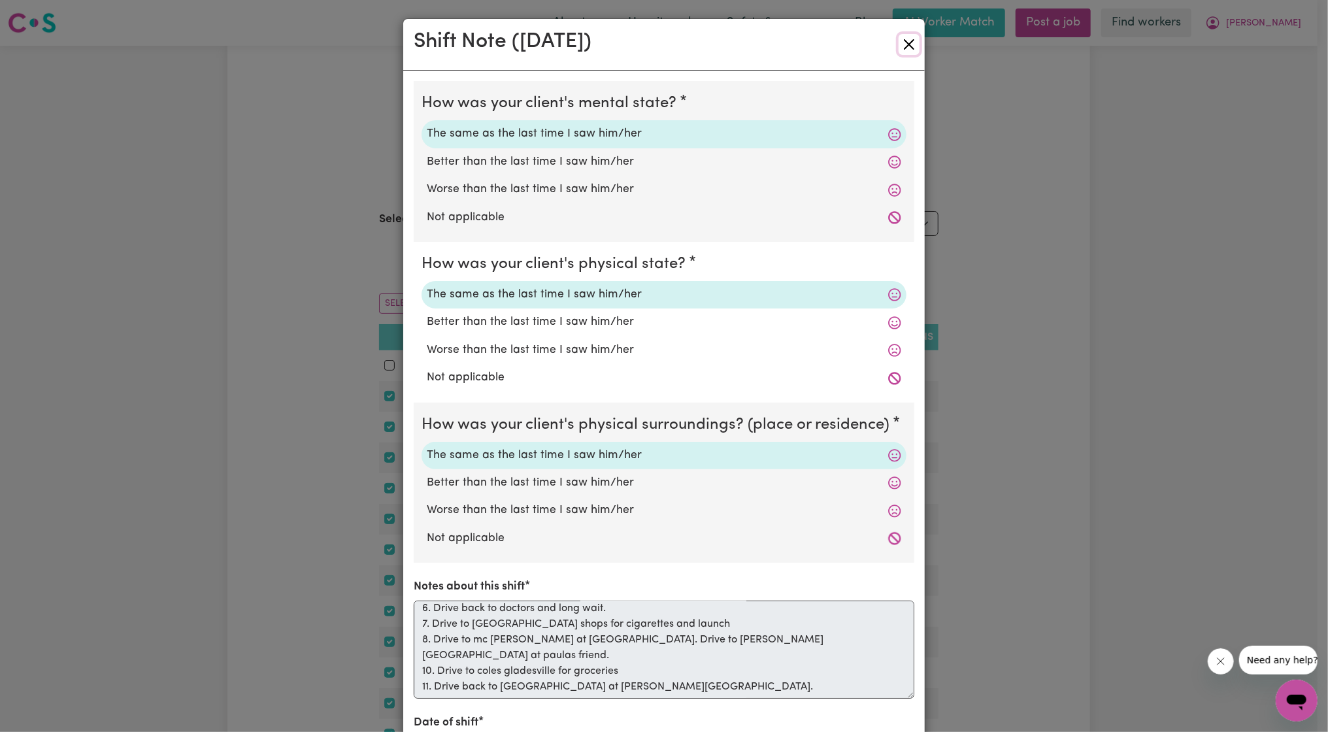
click at [900, 48] on button "Close" at bounding box center [908, 44] width 21 height 21
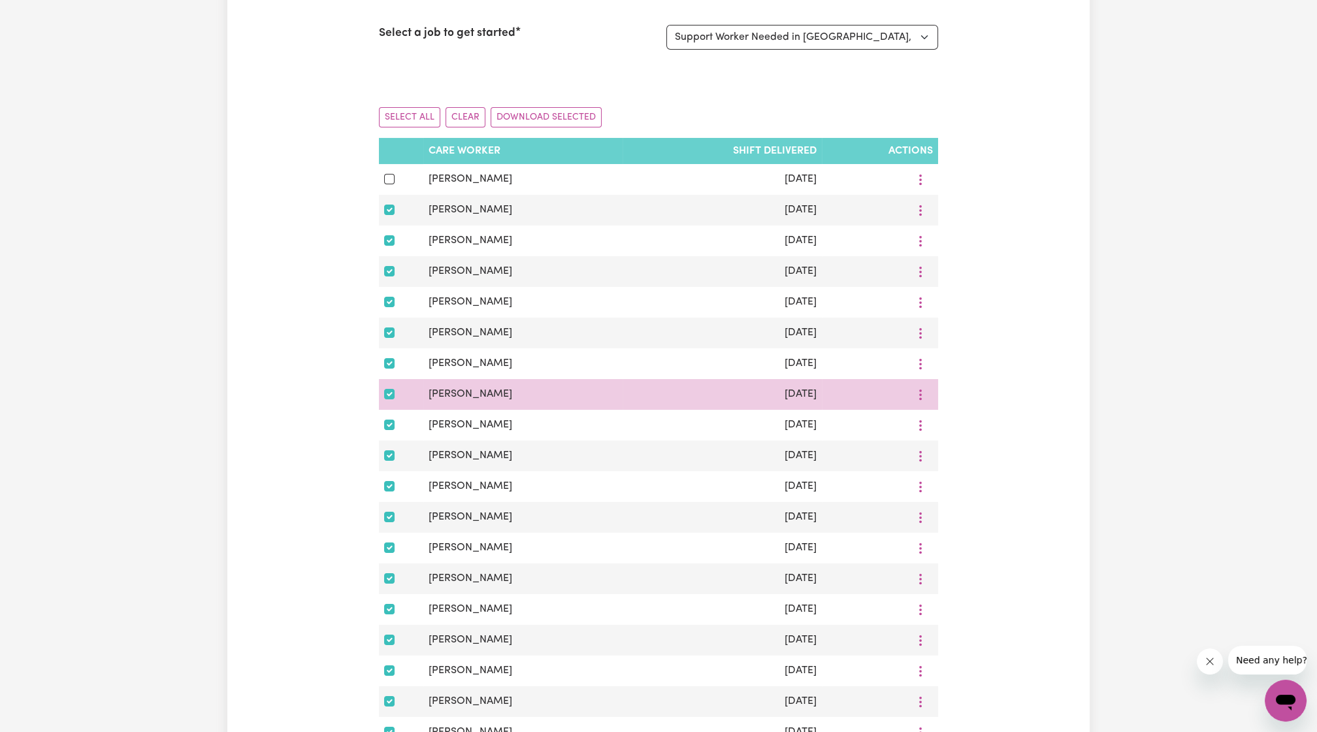
scroll to position [0, 0]
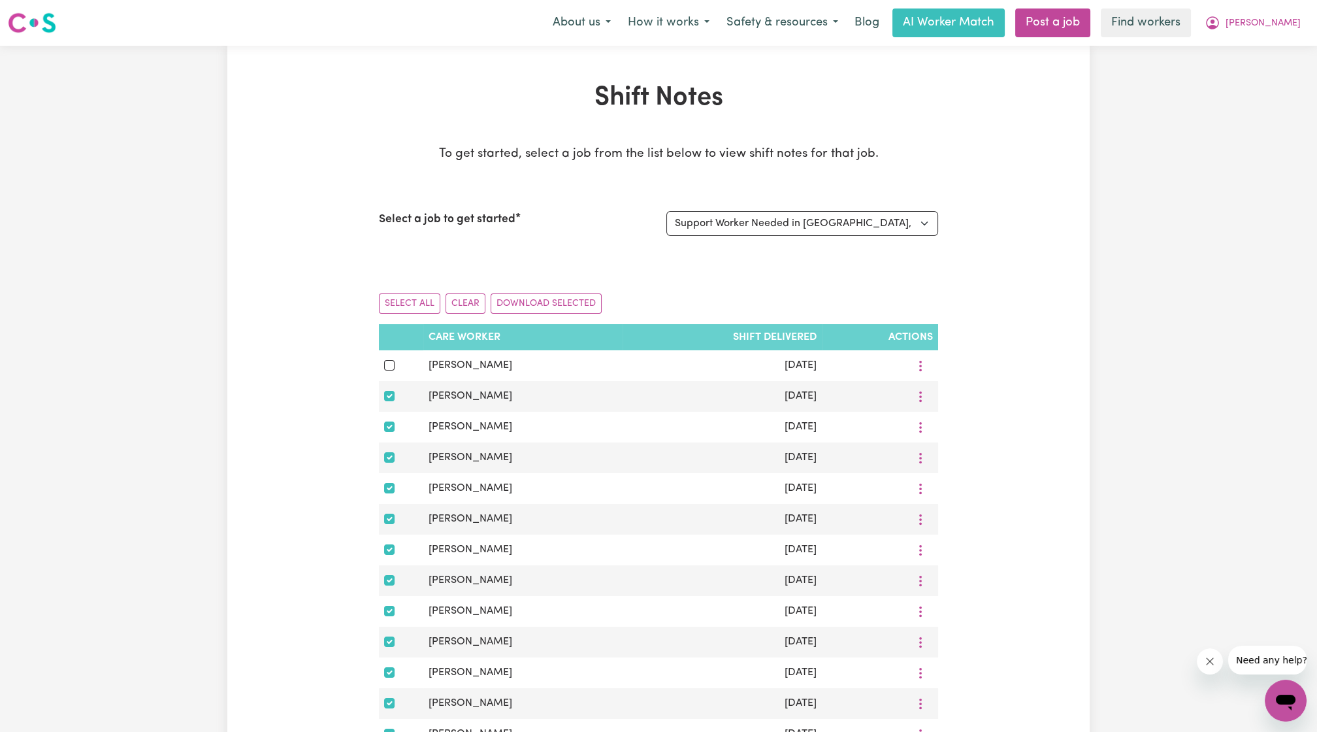
click at [963, 552] on div "Shift Notes To get started, select a job from the list below to view shift note…" at bounding box center [658, 636] width 863 height 1108
click at [1282, 24] on span "[PERSON_NAME]" at bounding box center [1263, 23] width 75 height 14
click at [1255, 54] on link "My Dashboard" at bounding box center [1257, 51] width 103 height 25
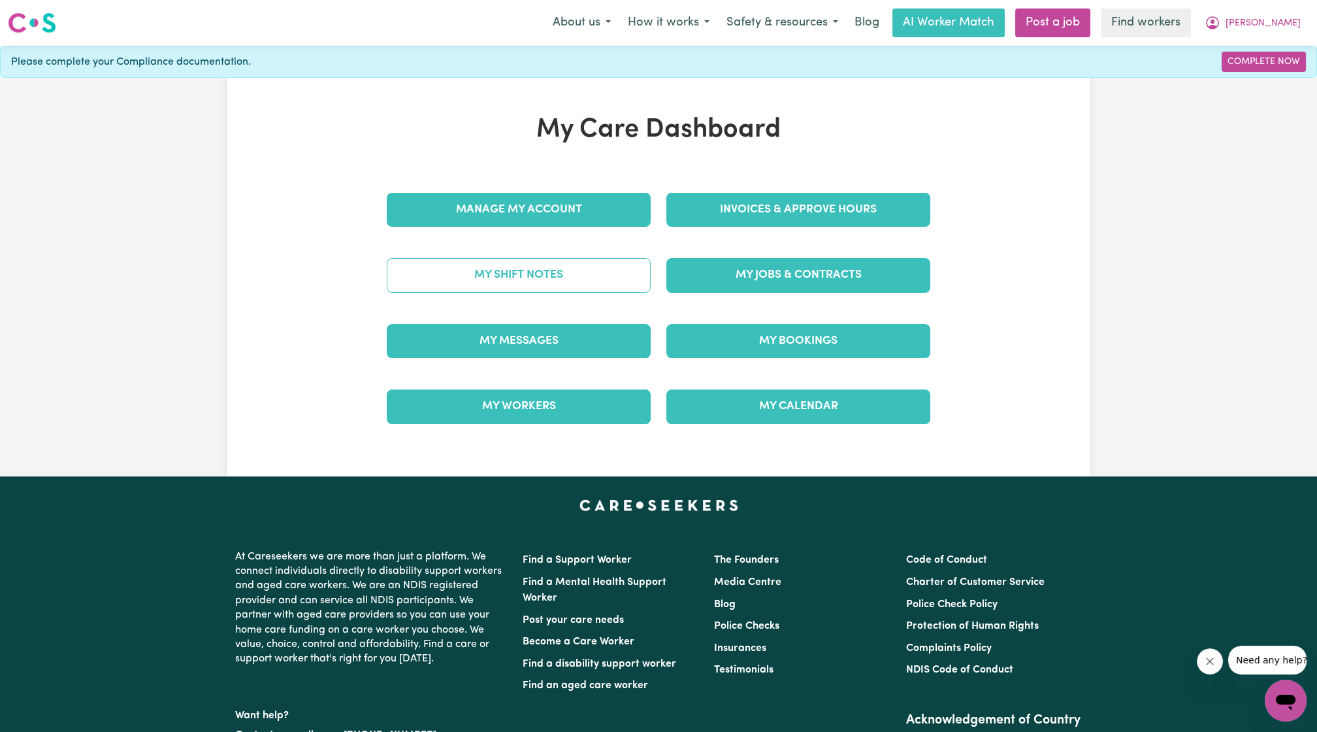
click at [551, 274] on link "My Shift Notes" at bounding box center [519, 275] width 264 height 34
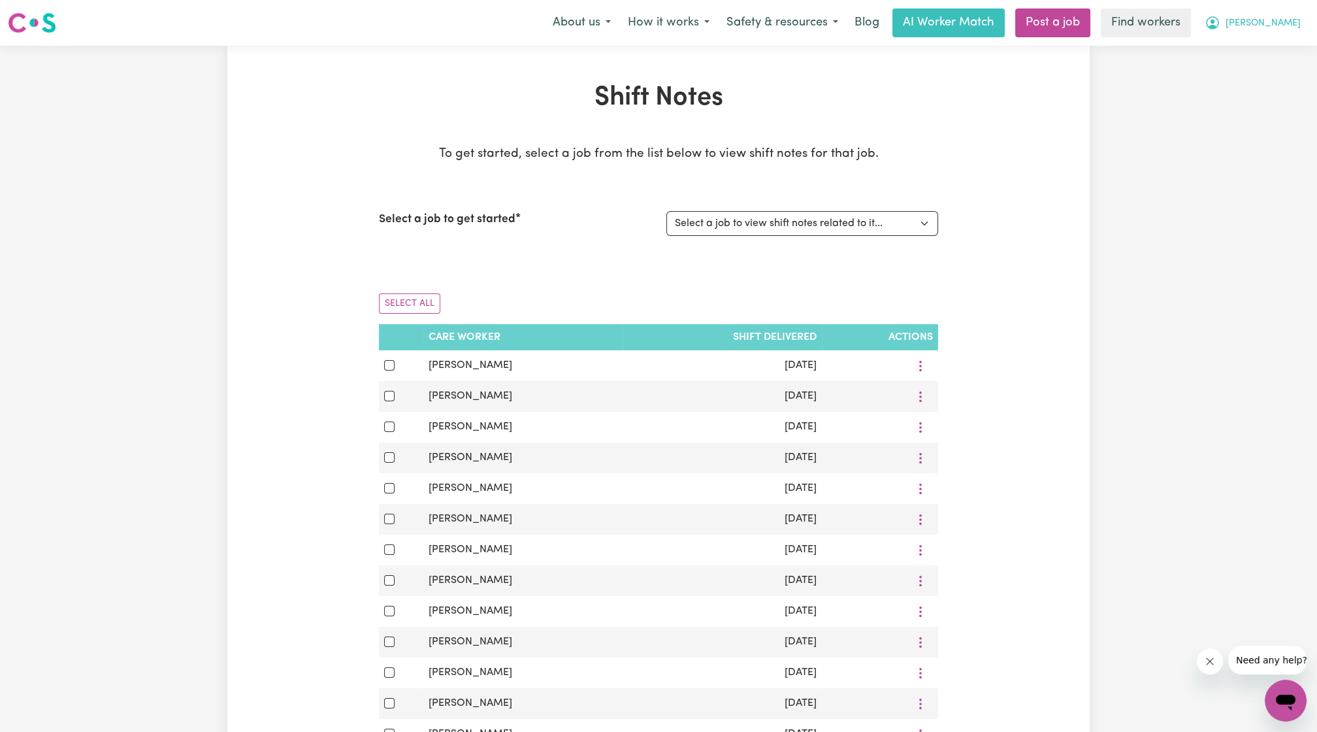
click at [1272, 10] on button "[PERSON_NAME]" at bounding box center [1252, 22] width 113 height 27
click at [1245, 39] on link "My Dashboard" at bounding box center [1257, 51] width 103 height 25
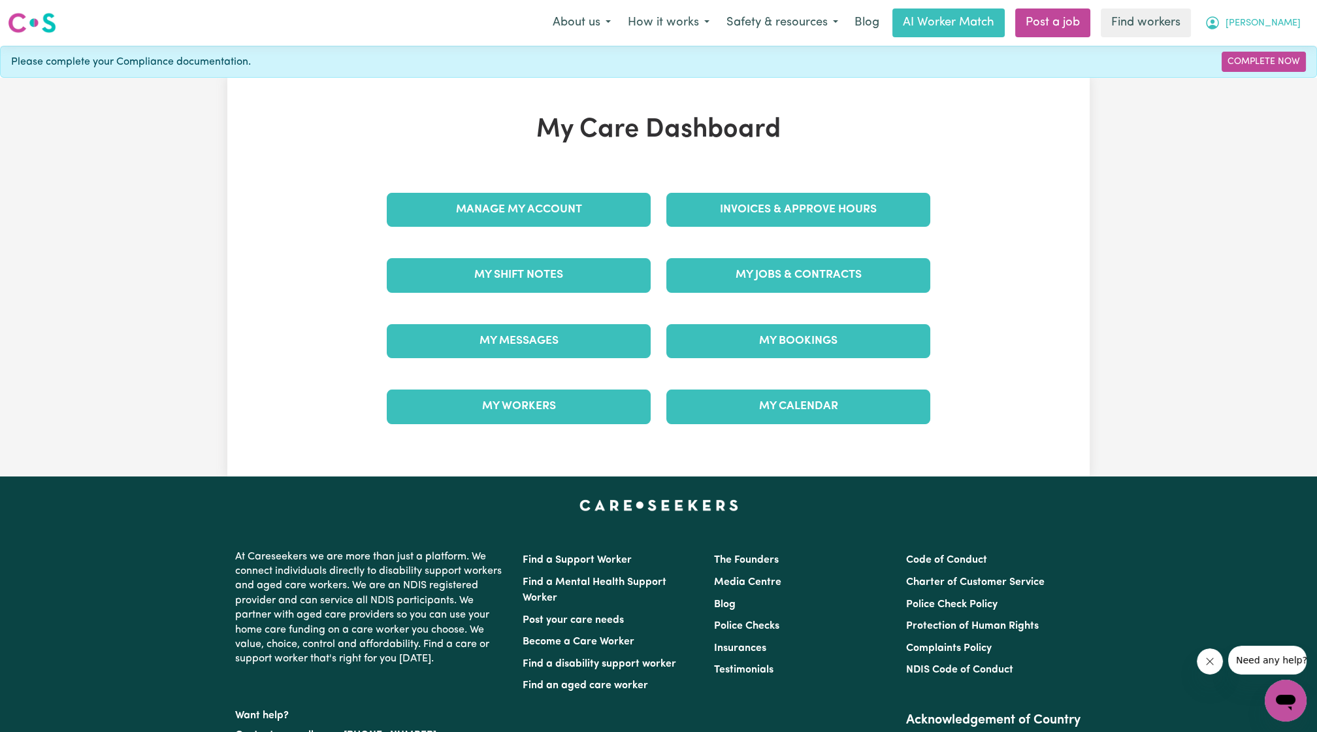
click at [1286, 17] on span "[PERSON_NAME]" at bounding box center [1263, 23] width 75 height 14
click at [1237, 72] on link "Logout" at bounding box center [1257, 75] width 103 height 25
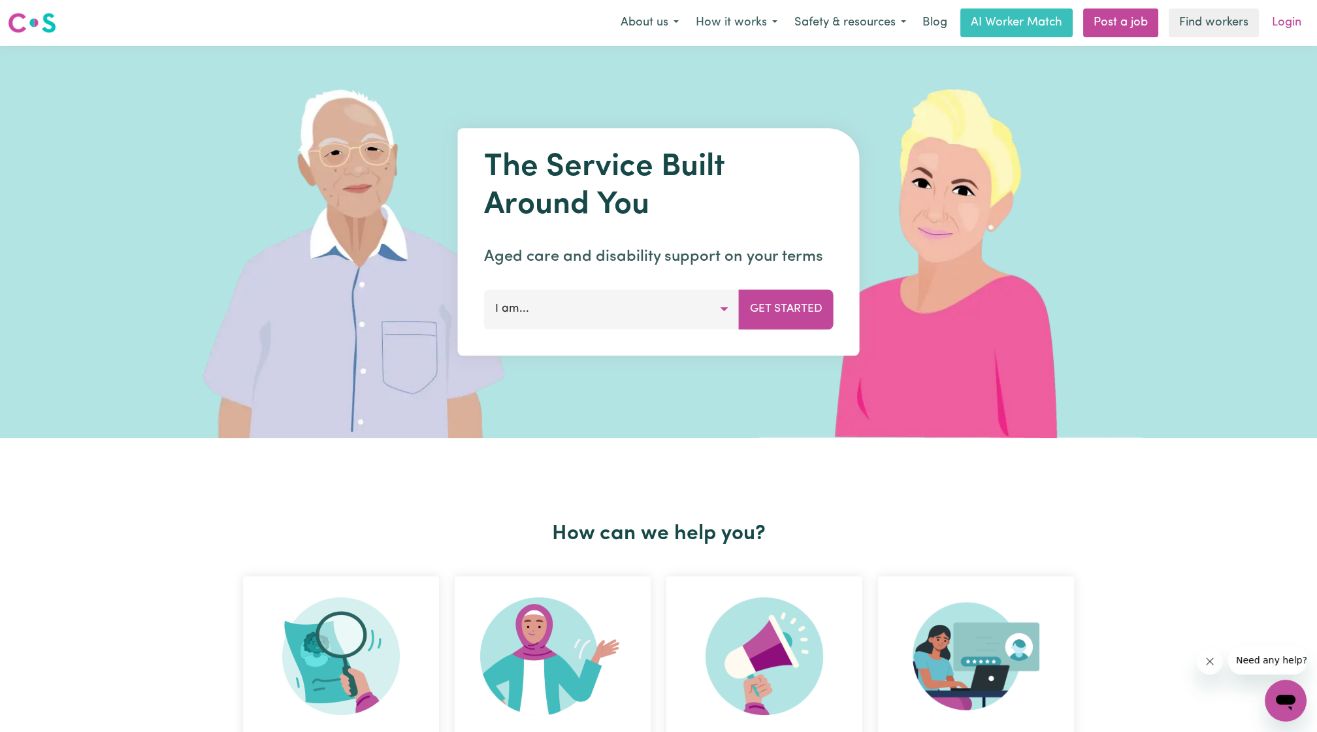
click at [1289, 16] on link "Login" at bounding box center [1286, 22] width 45 height 29
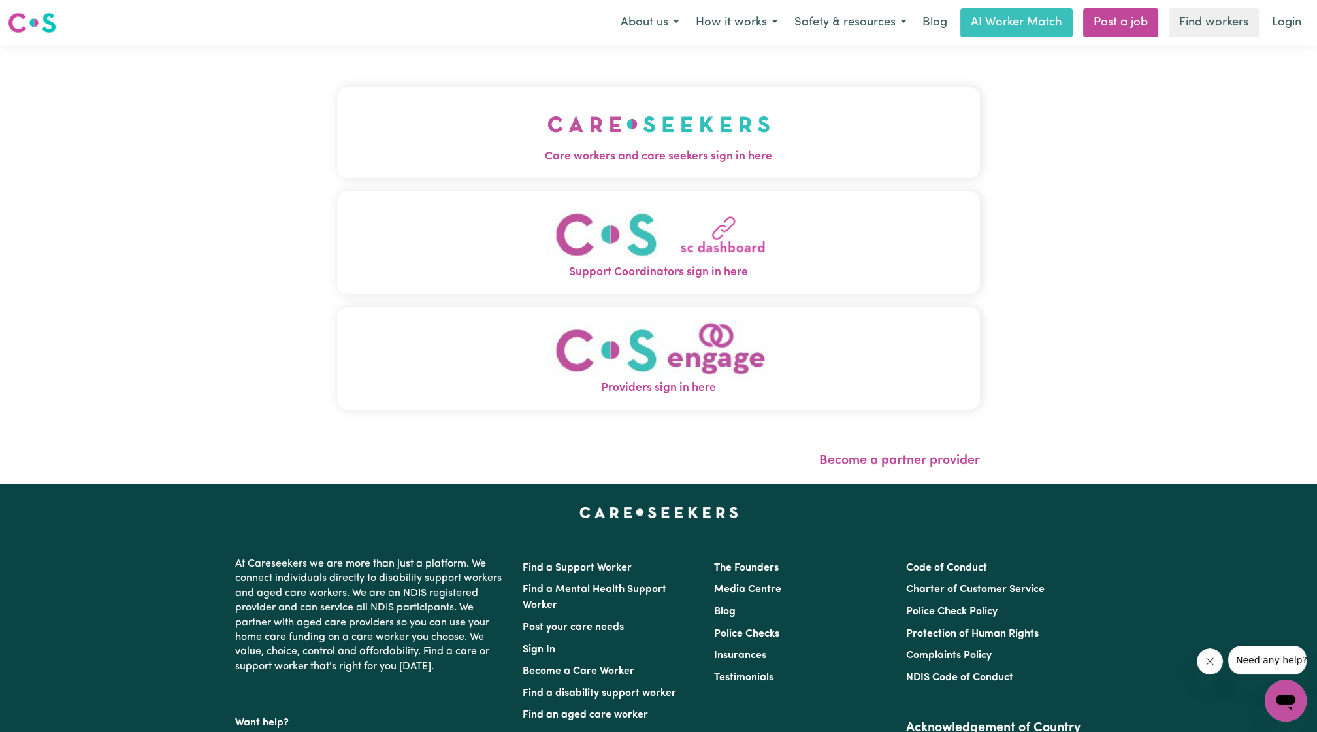
click at [675, 165] on span "Care workers and care seekers sign in here" at bounding box center [658, 156] width 643 height 17
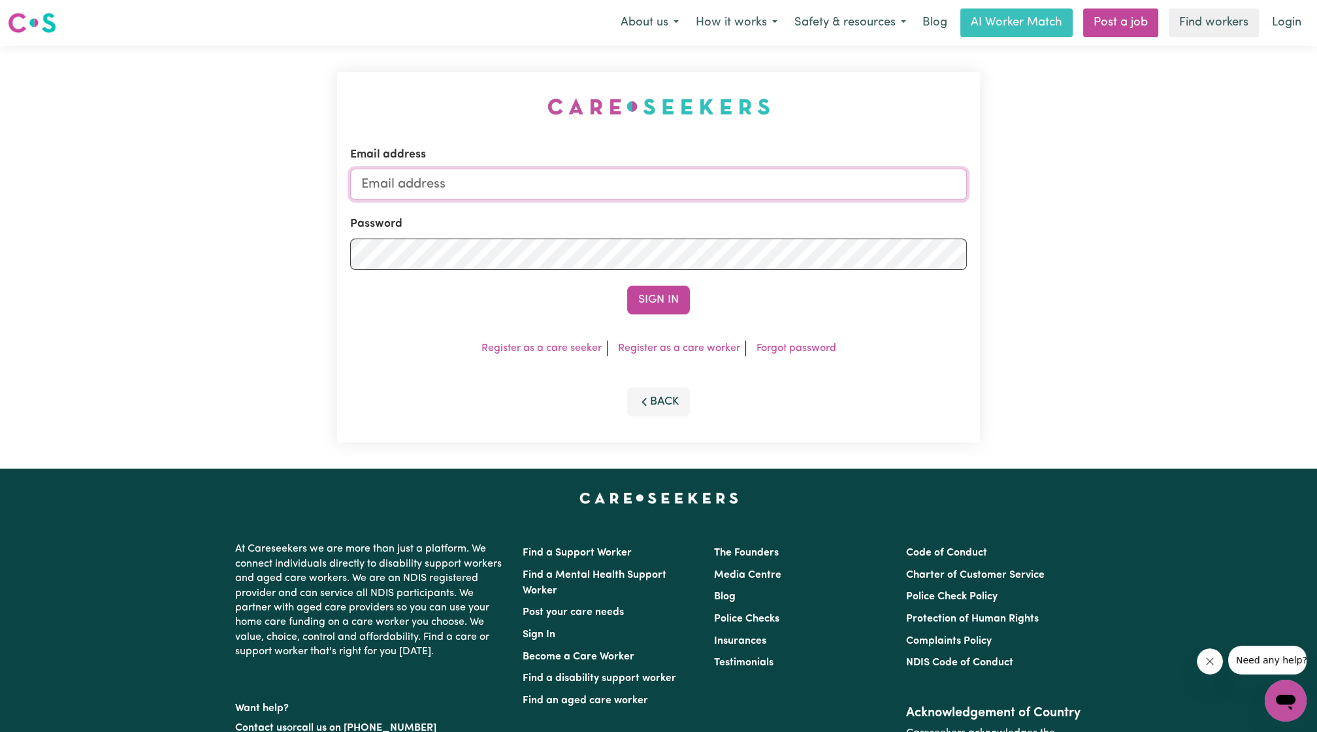
click at [732, 176] on input "Email address" at bounding box center [658, 184] width 617 height 31
drag, startPoint x: 431, startPoint y: 182, endPoint x: 748, endPoint y: 198, distance: 318.0
click at [748, 198] on input "[EMAIL_ADDRESS][PERSON_NAME][DOMAIN_NAME]" at bounding box center [658, 184] width 617 height 31
type input "[EMAIL_ADDRESS][DOMAIN_NAME]"
click at [627, 286] on button "Sign In" at bounding box center [658, 300] width 63 height 29
